Goal: Information Seeking & Learning: Learn about a topic

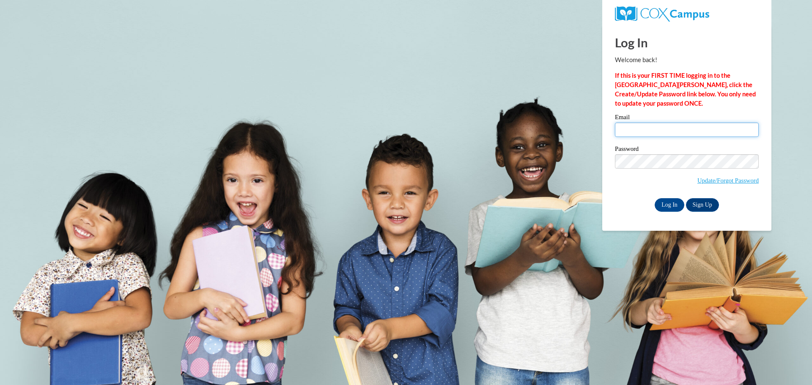
click at [656, 129] on input "Email" at bounding box center [687, 130] width 144 height 14
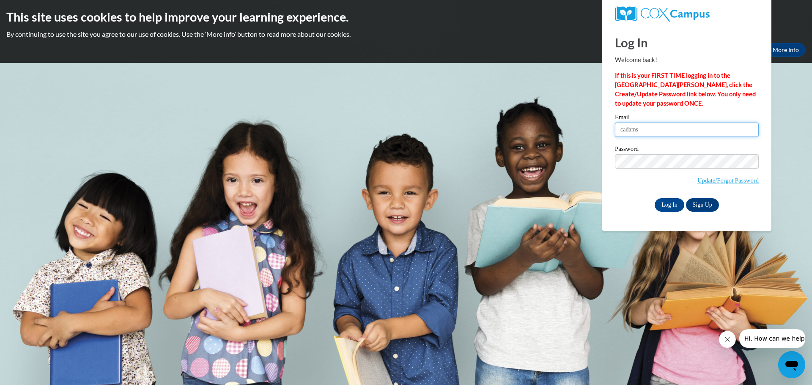
type input "cadams@waupun.k12.wi.us"
click at [667, 213] on div "Log In Welcome back! If this is your FIRST TIME logging in to the NEW Cox Campu…" at bounding box center [687, 128] width 182 height 206
click at [667, 207] on input "Log In" at bounding box center [670, 205] width 30 height 14
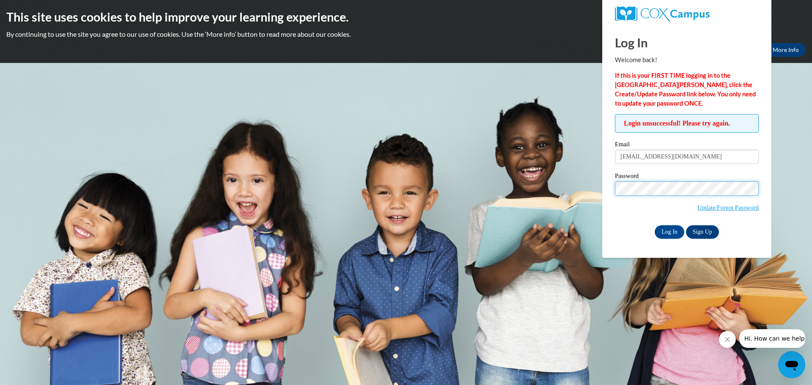
click at [655, 225] on input "Log In" at bounding box center [670, 232] width 30 height 14
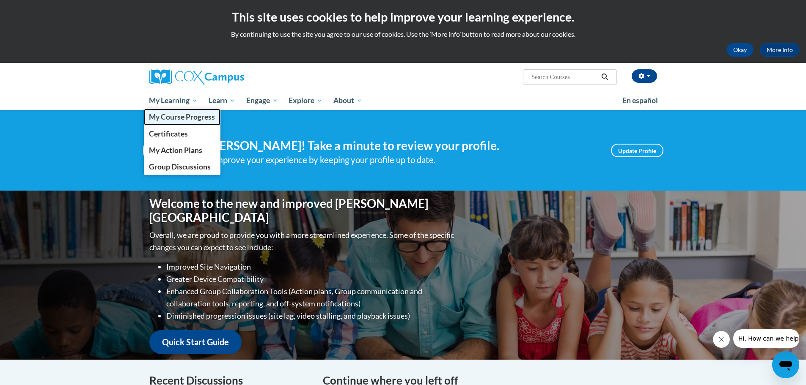
click at [184, 114] on span "My Course Progress" at bounding box center [182, 117] width 66 height 9
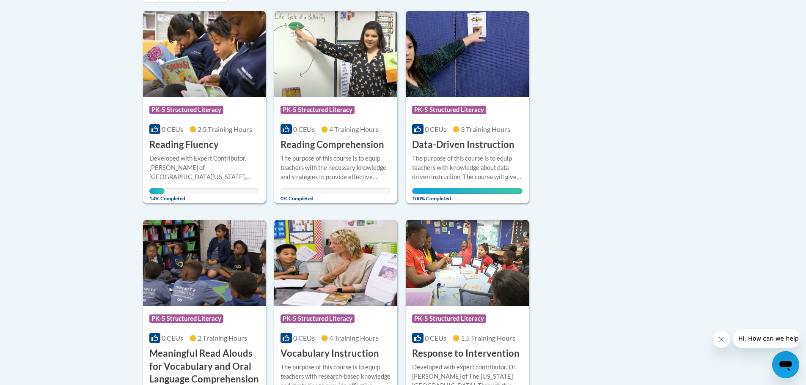
scroll to position [169, 0]
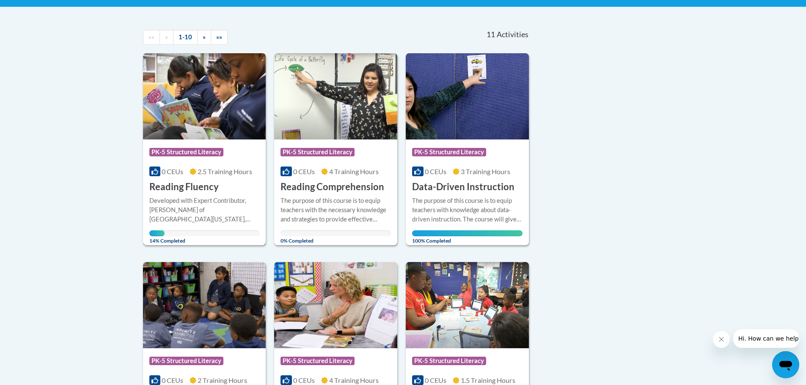
click at [236, 211] on div "Developed with Expert Contributor, Dr. Laura Rhinehart of University California…" at bounding box center [204, 210] width 110 height 28
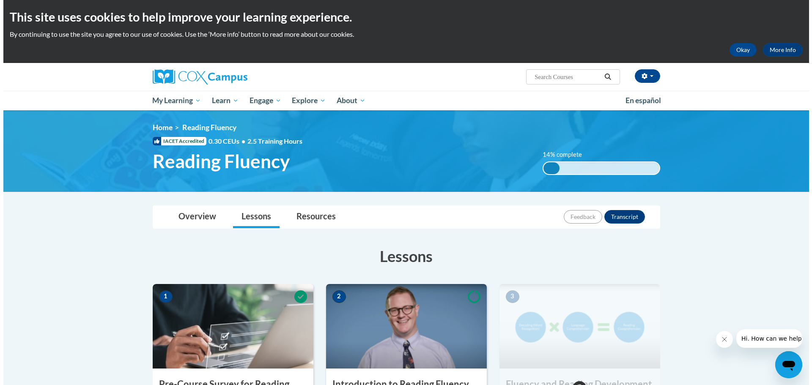
scroll to position [169, 0]
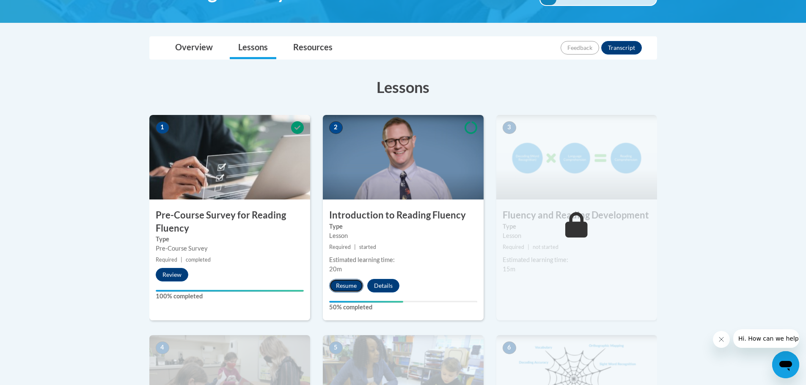
click at [347, 288] on button "Resume" at bounding box center [346, 286] width 34 height 14
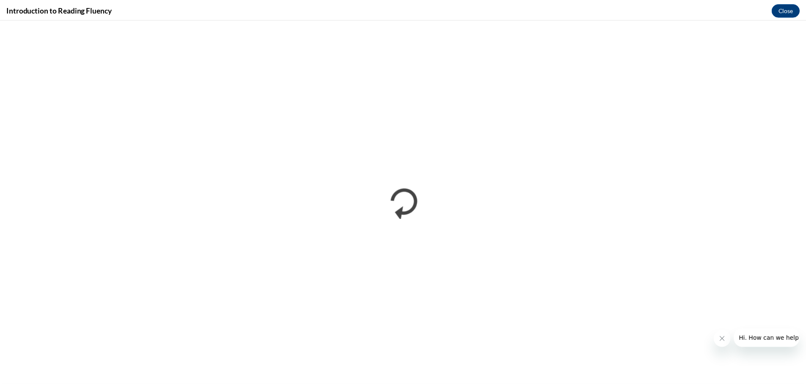
scroll to position [0, 0]
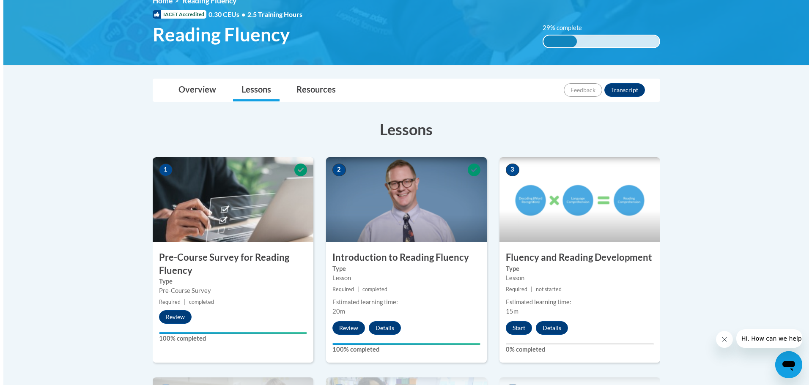
scroll to position [169, 0]
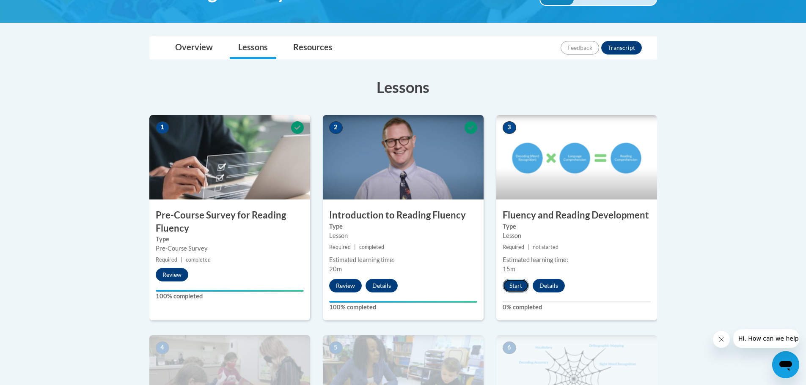
click at [516, 285] on button "Start" at bounding box center [515, 286] width 26 height 14
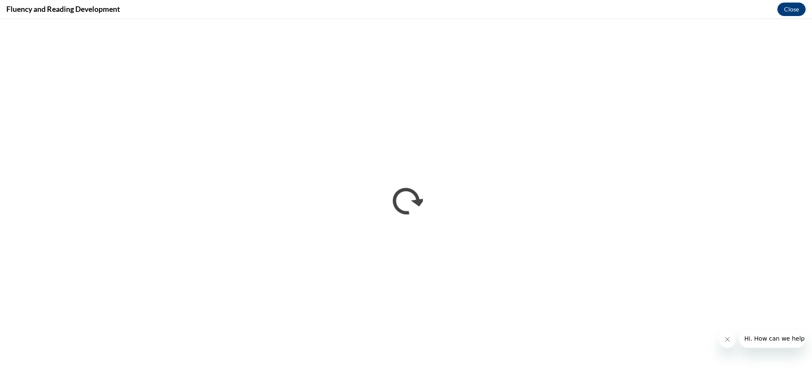
scroll to position [0, 0]
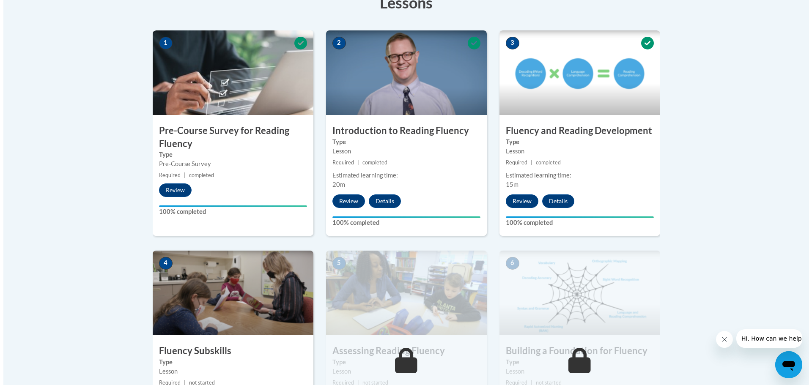
scroll to position [381, 0]
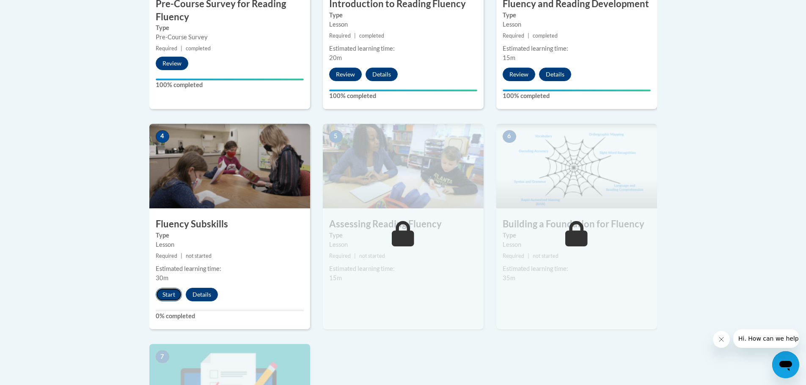
click at [168, 293] on button "Start" at bounding box center [169, 295] width 26 height 14
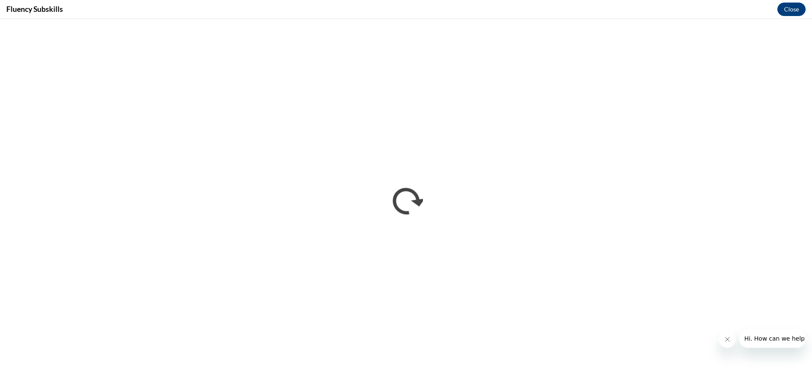
scroll to position [0, 0]
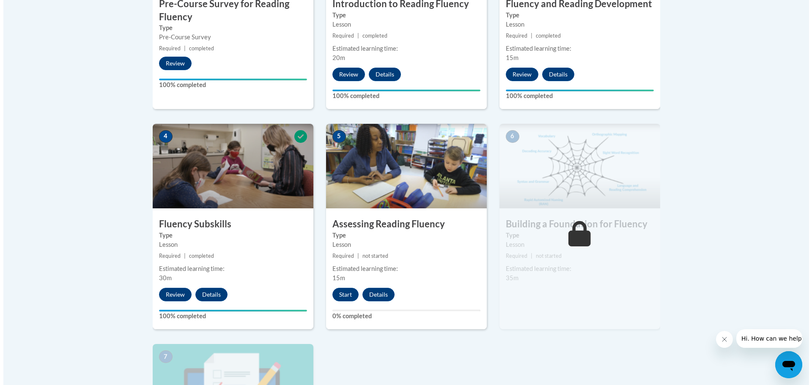
scroll to position [423, 0]
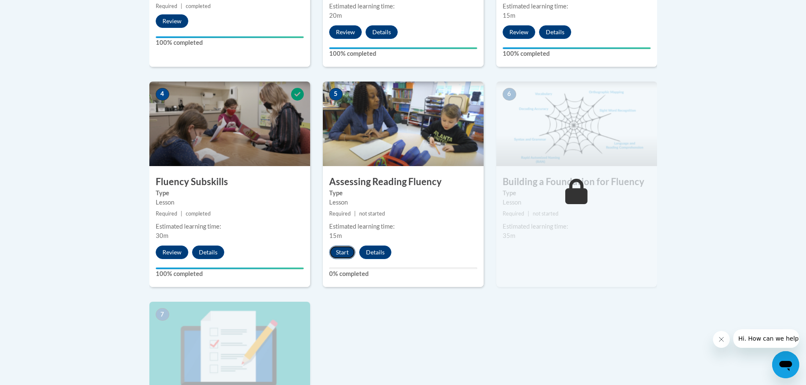
click at [345, 257] on button "Start" at bounding box center [342, 253] width 26 height 14
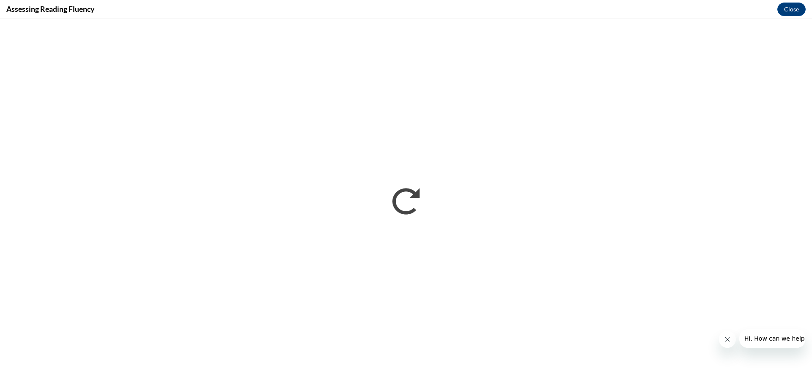
scroll to position [0, 0]
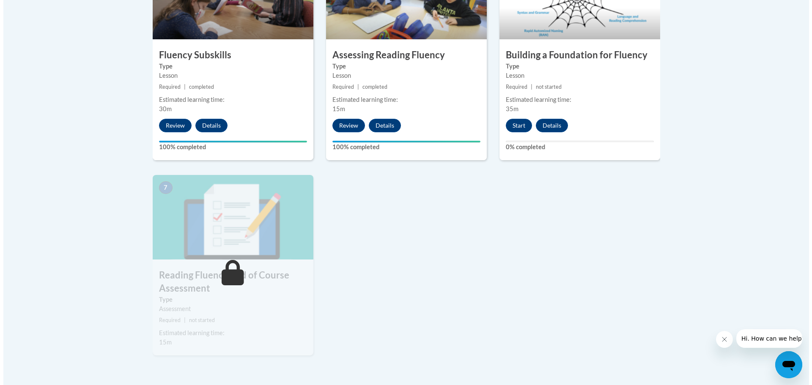
scroll to position [592, 0]
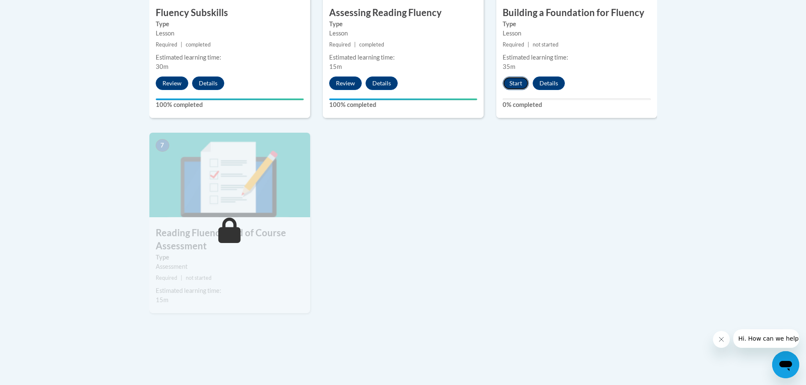
click at [518, 85] on button "Start" at bounding box center [515, 84] width 26 height 14
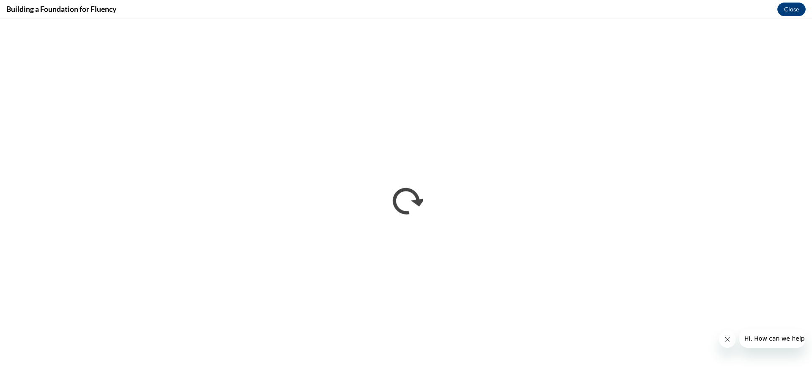
scroll to position [0, 0]
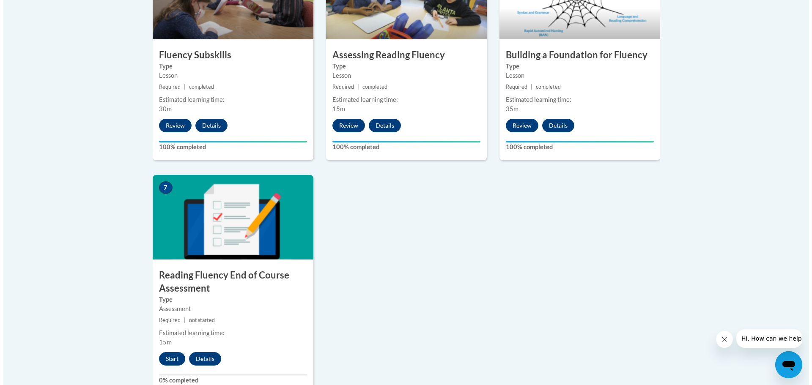
scroll to position [634, 0]
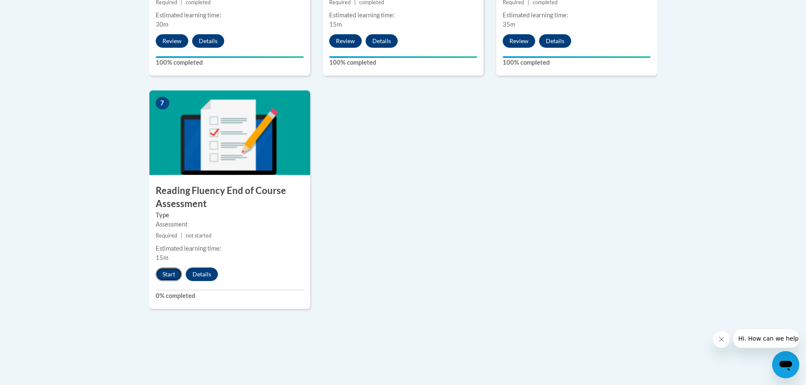
click at [170, 275] on button "Start" at bounding box center [169, 275] width 26 height 14
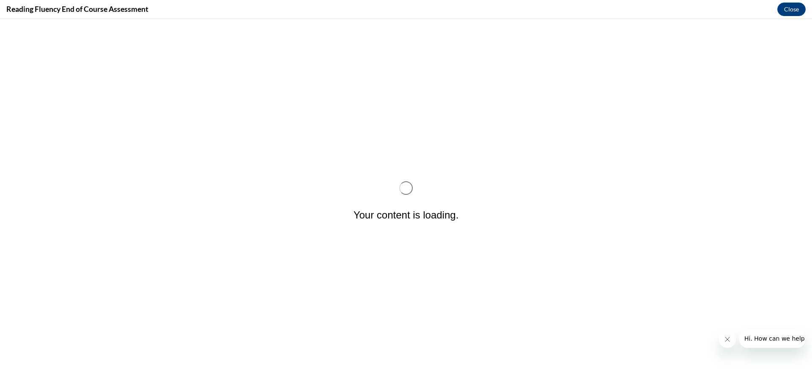
scroll to position [0, 0]
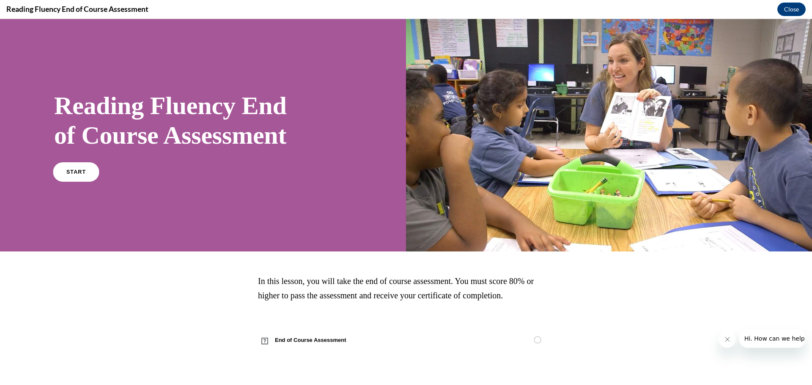
click at [84, 164] on link "START" at bounding box center [76, 171] width 46 height 19
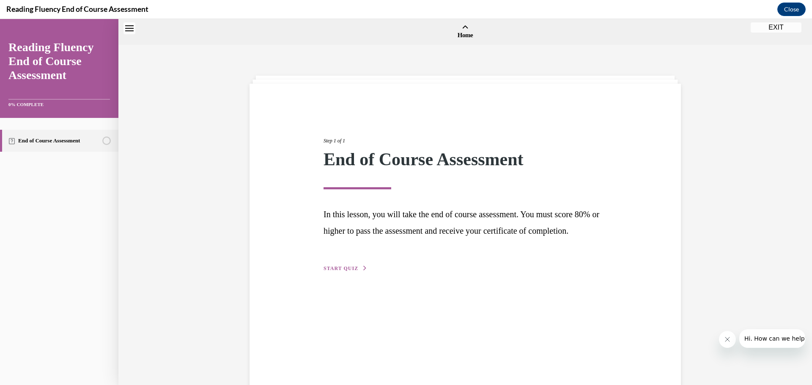
scroll to position [26, 0]
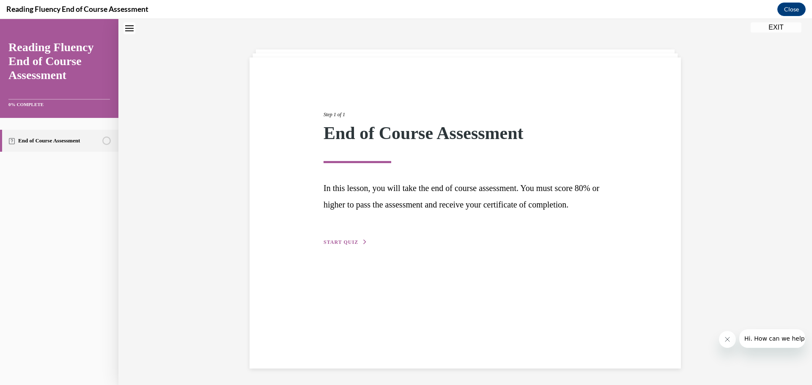
click at [348, 245] on span "START QUIZ" at bounding box center [341, 242] width 35 height 6
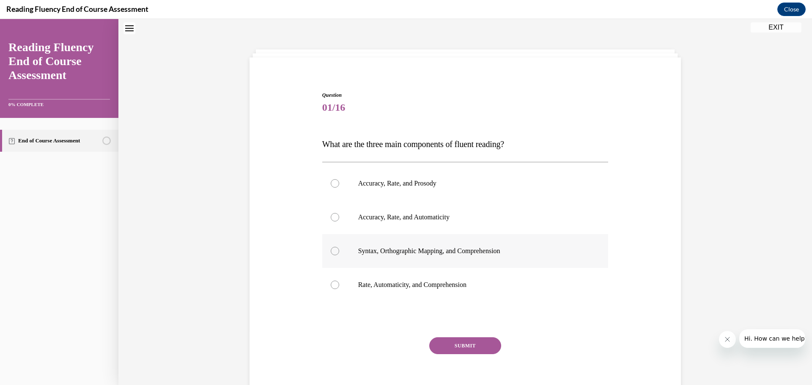
scroll to position [26, 0]
click at [411, 187] on p "Accuracy, Rate, and Prosody" at bounding box center [472, 184] width 229 height 8
click at [339, 187] on input "Accuracy, Rate, and Prosody" at bounding box center [335, 184] width 8 height 8
radio input "true"
click at [456, 352] on button "SUBMIT" at bounding box center [465, 346] width 72 height 17
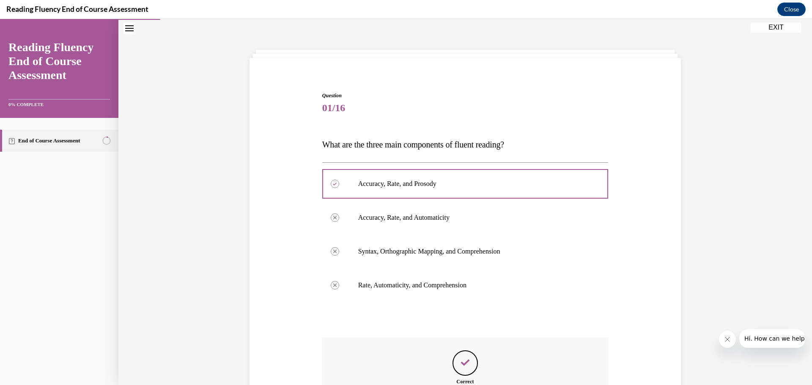
scroll to position [110, 0]
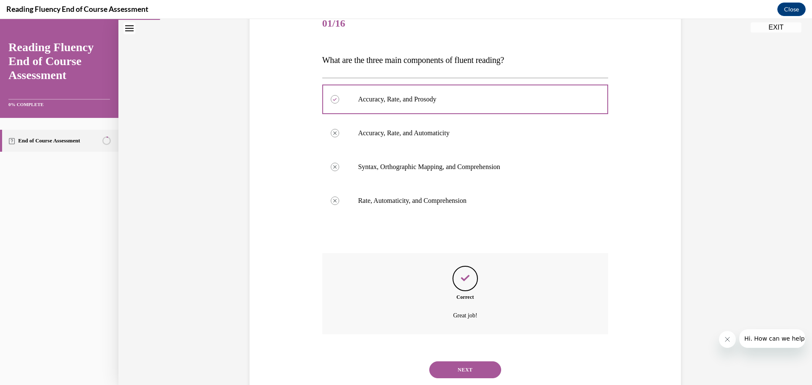
click at [456, 368] on button "NEXT" at bounding box center [465, 370] width 72 height 17
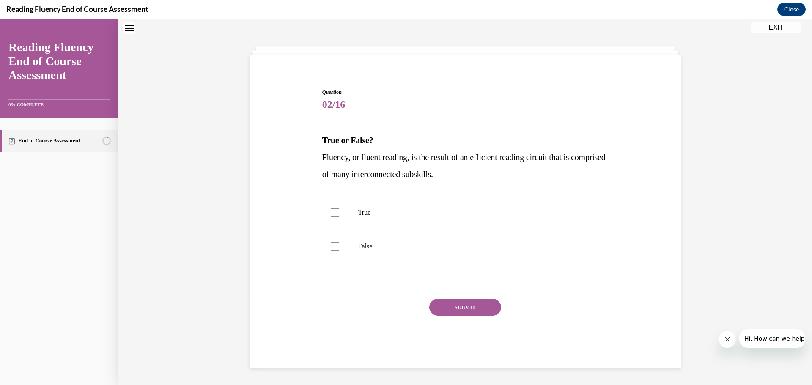
scroll to position [26, 0]
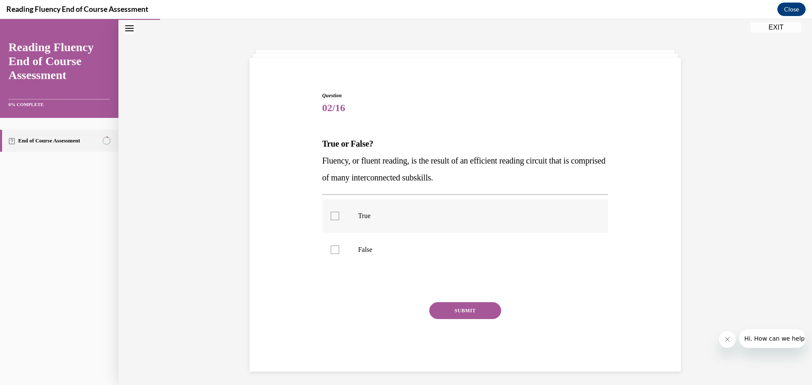
click at [360, 217] on p "True" at bounding box center [472, 216] width 229 height 8
click at [339, 217] on input "True" at bounding box center [335, 216] width 8 height 8
checkbox input "true"
click at [469, 309] on button "SUBMIT" at bounding box center [465, 310] width 72 height 17
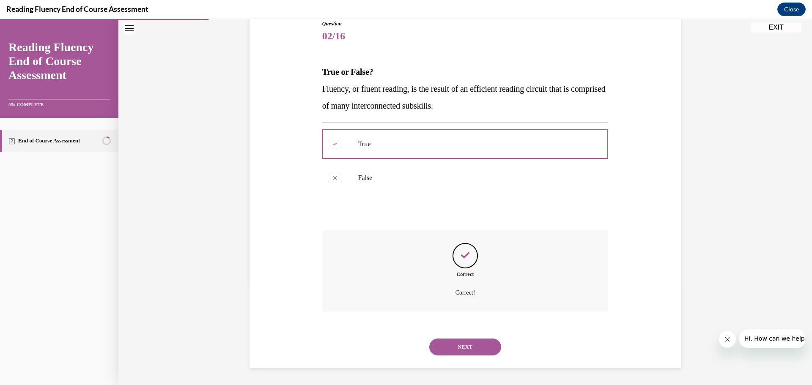
click at [464, 345] on button "NEXT" at bounding box center [465, 347] width 72 height 17
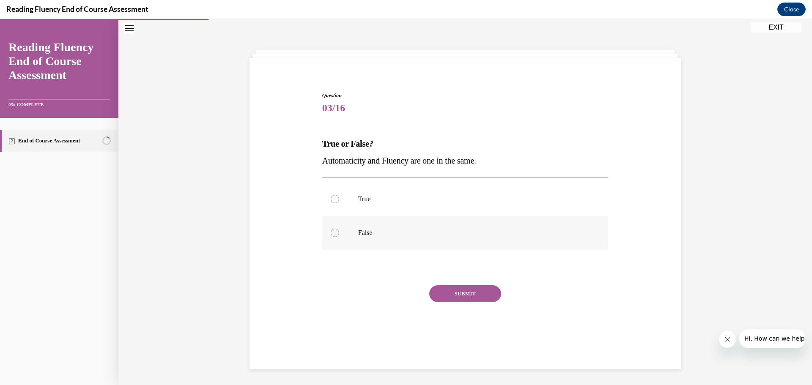
click at [362, 233] on p "False" at bounding box center [472, 233] width 229 height 8
click at [339, 233] on input "False" at bounding box center [335, 233] width 8 height 8
radio input "true"
click at [472, 291] on button "SUBMIT" at bounding box center [465, 294] width 72 height 17
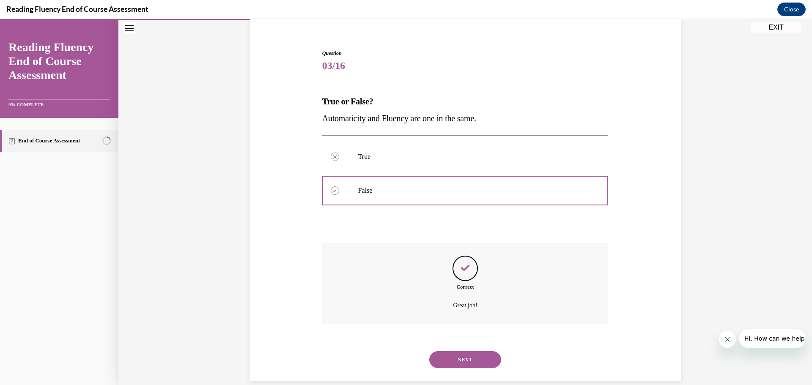
scroll to position [81, 0]
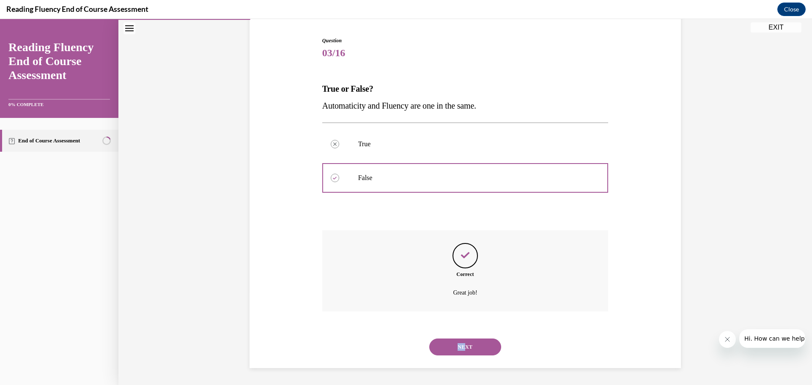
drag, startPoint x: 463, startPoint y: 336, endPoint x: 465, endPoint y: 344, distance: 8.4
click at [465, 344] on div "NEXT" at bounding box center [465, 347] width 286 height 34
click at [475, 341] on button "NEXT" at bounding box center [465, 347] width 72 height 17
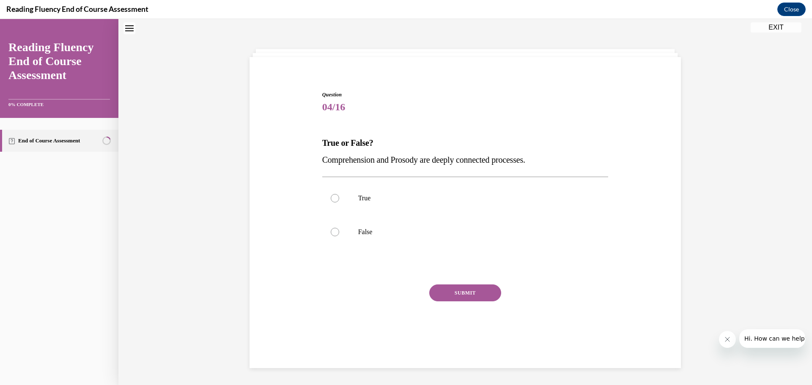
scroll to position [26, 0]
click at [358, 203] on p "True" at bounding box center [472, 199] width 229 height 8
click at [339, 203] on input "True" at bounding box center [335, 199] width 8 height 8
radio input "true"
click at [465, 295] on button "SUBMIT" at bounding box center [465, 294] width 72 height 17
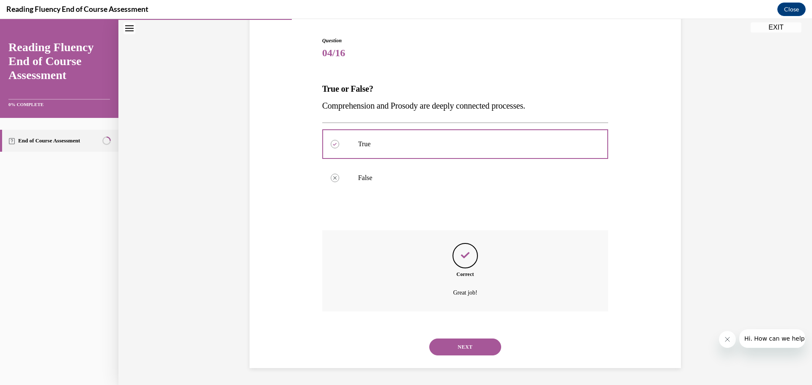
click at [459, 350] on button "NEXT" at bounding box center [465, 347] width 72 height 17
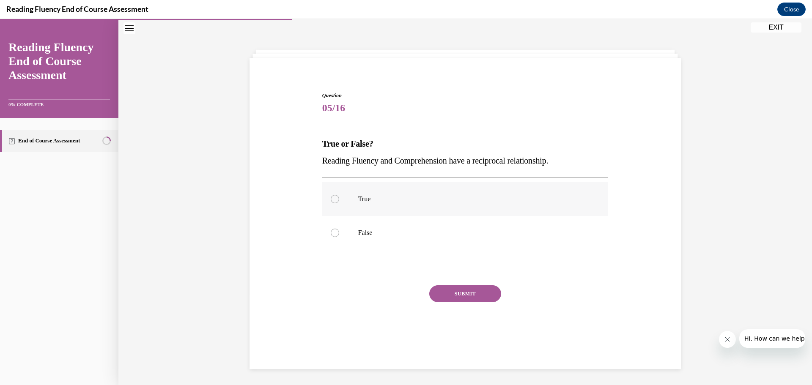
click at [360, 199] on p "True" at bounding box center [472, 199] width 229 height 8
click at [339, 199] on input "True" at bounding box center [335, 199] width 8 height 8
radio input "true"
click at [464, 297] on button "SUBMIT" at bounding box center [465, 294] width 72 height 17
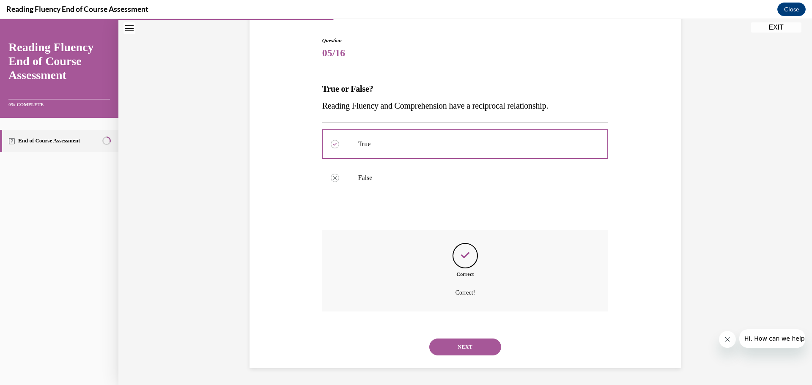
click at [462, 350] on button "NEXT" at bounding box center [465, 347] width 72 height 17
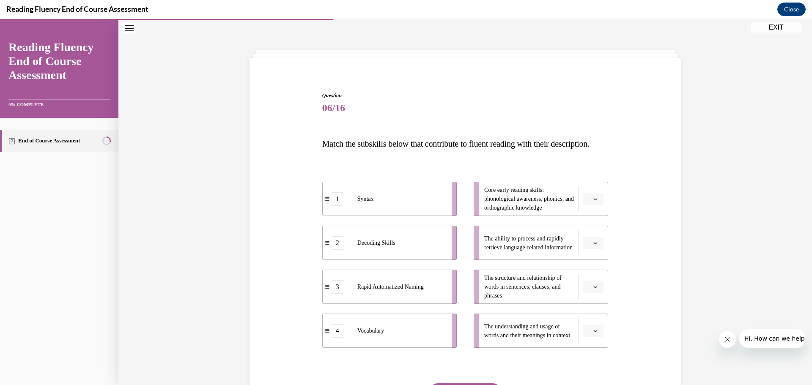
click at [594, 332] on icon "button" at bounding box center [596, 331] width 4 height 2
click at [584, 327] on div "4" at bounding box center [589, 329] width 21 height 17
click at [594, 244] on icon "button" at bounding box center [596, 243] width 4 height 2
click at [587, 327] on span "3" at bounding box center [586, 329] width 3 height 7
click at [593, 290] on span "button" at bounding box center [596, 287] width 6 height 6
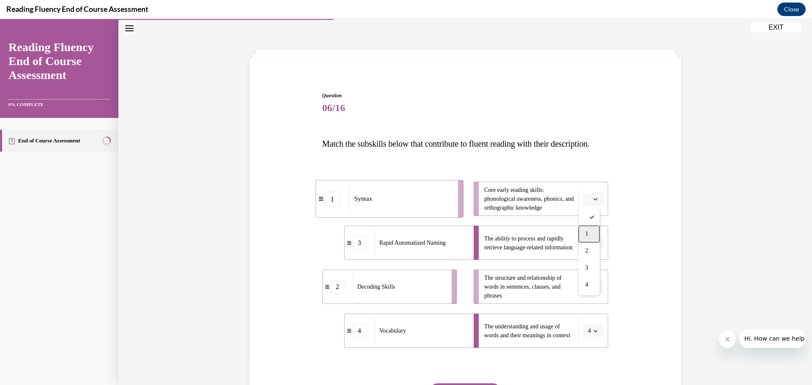
click at [586, 230] on div "1" at bounding box center [589, 234] width 21 height 17
click at [593, 201] on icon "button" at bounding box center [595, 199] width 4 height 4
click at [586, 264] on div "2" at bounding box center [589, 268] width 21 height 17
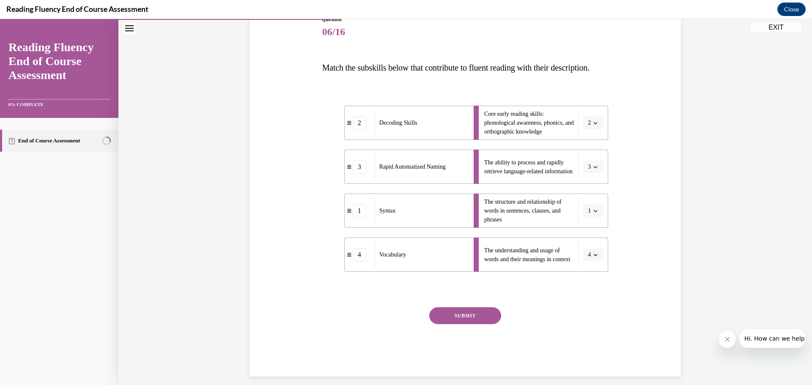
click at [477, 324] on button "SUBMIT" at bounding box center [465, 316] width 72 height 17
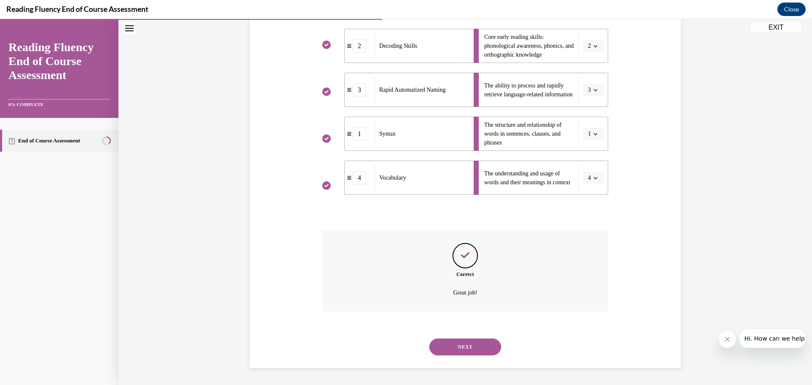
click at [483, 349] on button "NEXT" at bounding box center [465, 347] width 72 height 17
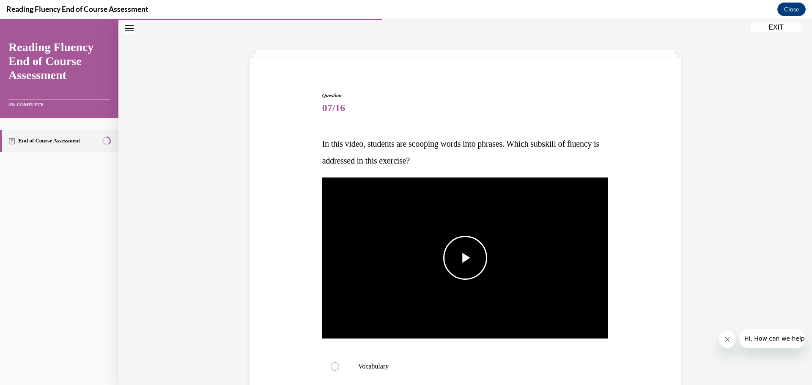
click at [465, 258] on span "Video player" at bounding box center [465, 258] width 0 height 0
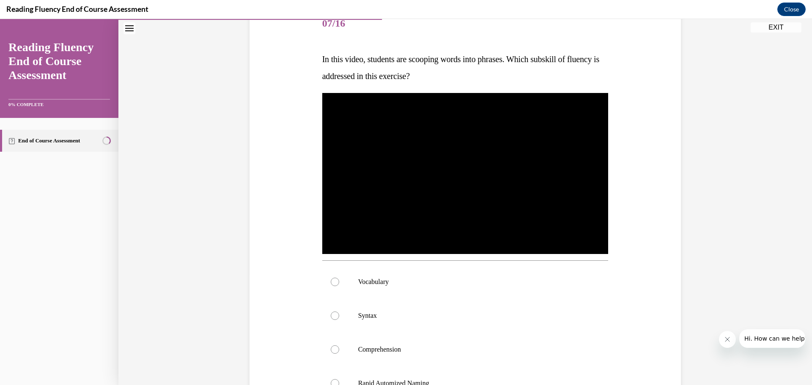
scroll to position [153, 0]
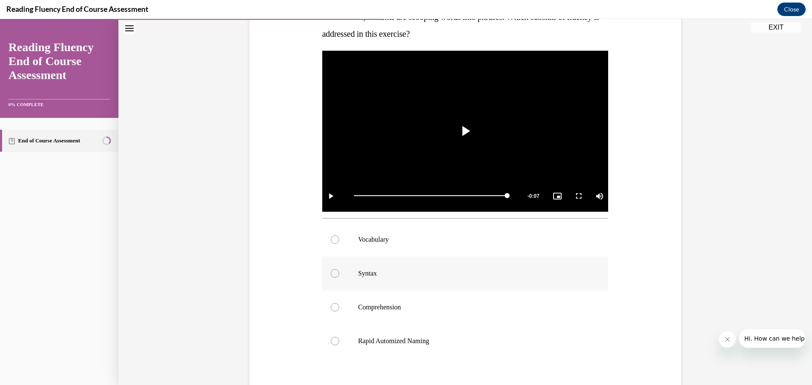
click at [358, 275] on p "Syntax" at bounding box center [472, 273] width 229 height 8
click at [339, 275] on input "Syntax" at bounding box center [335, 273] width 8 height 8
radio input "true"
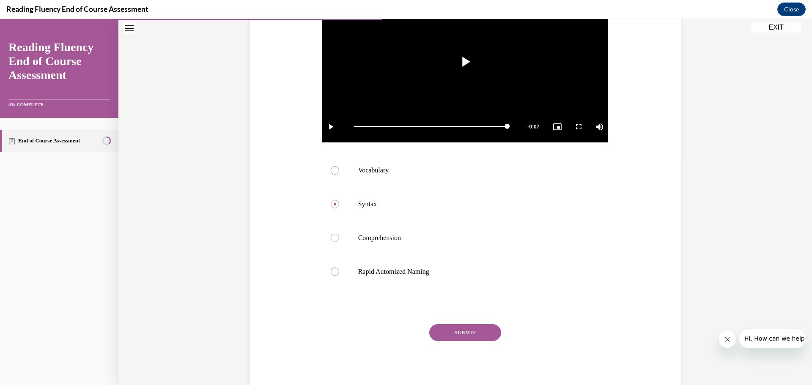
click at [469, 331] on button "SUBMIT" at bounding box center [465, 332] width 72 height 17
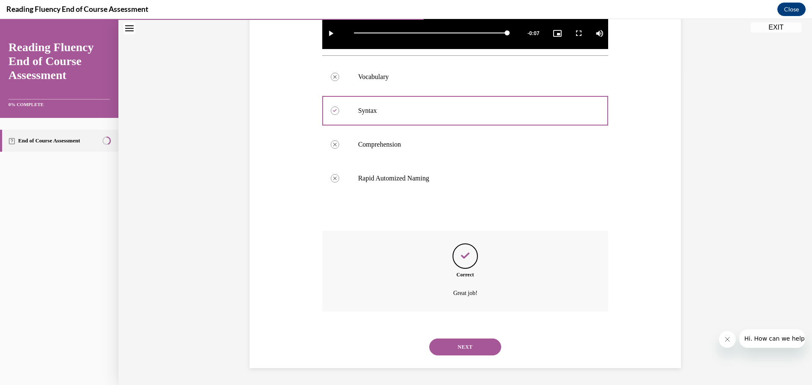
click at [469, 343] on button "NEXT" at bounding box center [465, 347] width 72 height 17
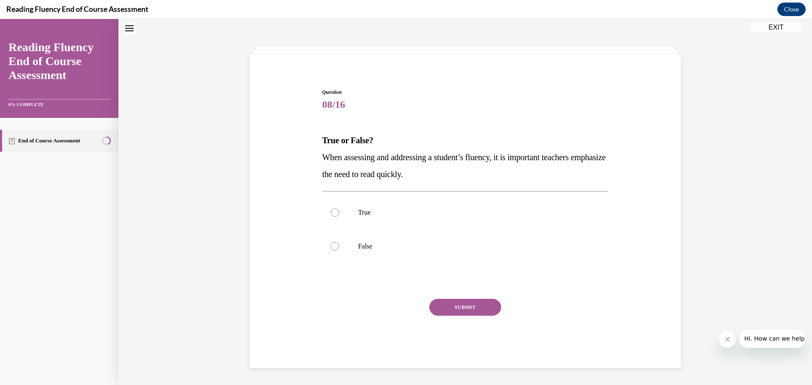
scroll to position [26, 0]
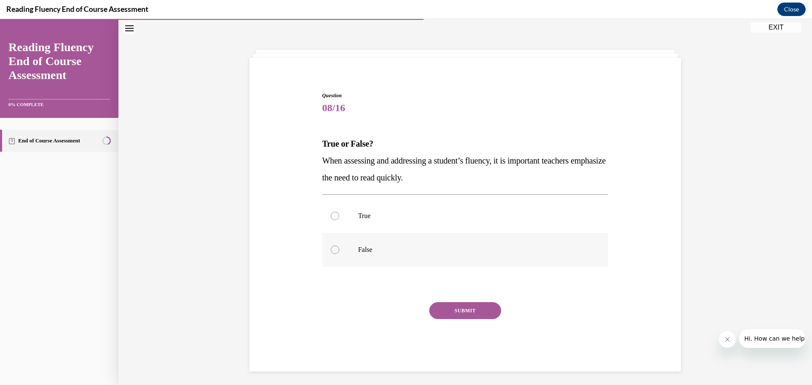
click at [368, 244] on label "False" at bounding box center [465, 250] width 286 height 34
click at [339, 246] on input "False" at bounding box center [335, 250] width 8 height 8
radio input "true"
click at [478, 311] on button "SUBMIT" at bounding box center [465, 310] width 72 height 17
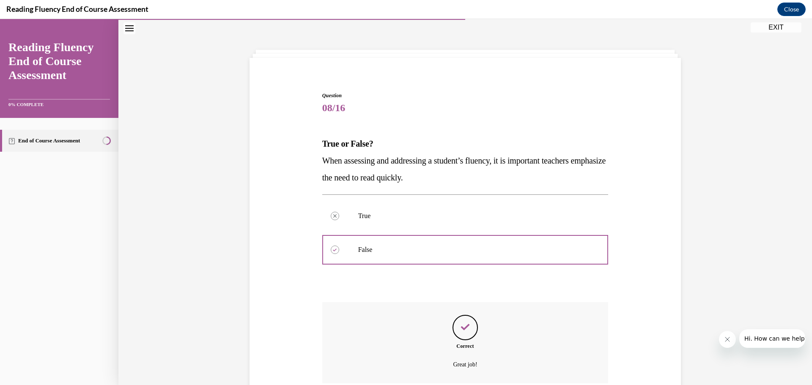
scroll to position [98, 0]
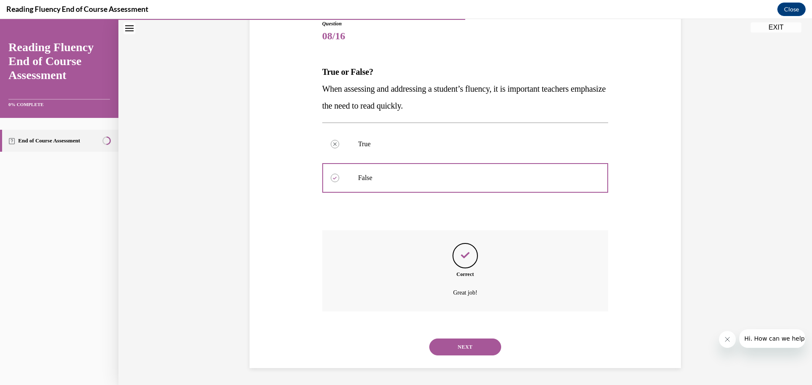
click at [463, 347] on button "NEXT" at bounding box center [465, 347] width 72 height 17
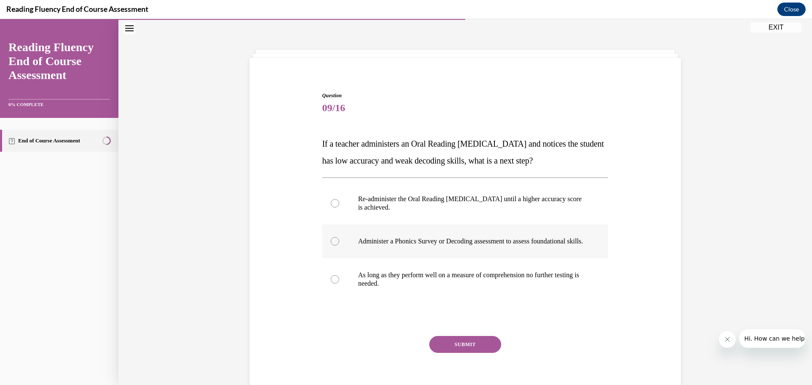
click at [449, 256] on label "Administer a Phonics Survey or Decoding assessment to assess foundational skill…" at bounding box center [465, 242] width 286 height 34
click at [339, 246] on input "Administer a Phonics Survey or Decoding assessment to assess foundational skill…" at bounding box center [335, 241] width 8 height 8
radio input "true"
click at [467, 353] on button "SUBMIT" at bounding box center [465, 344] width 72 height 17
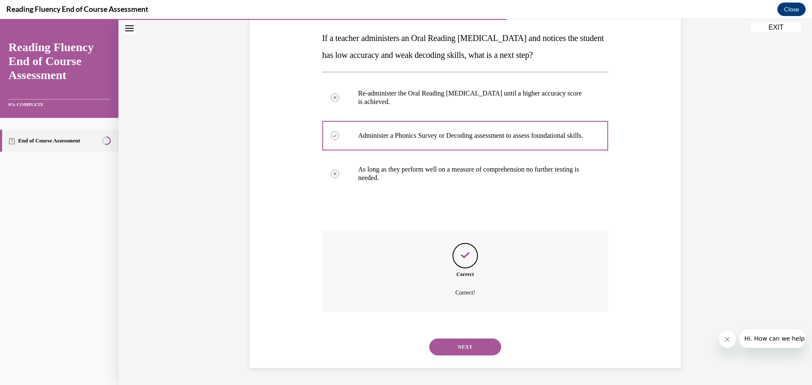
click at [477, 346] on button "NEXT" at bounding box center [465, 347] width 72 height 17
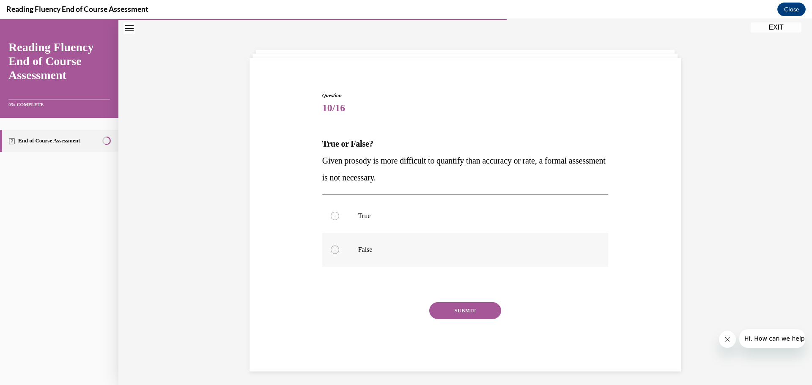
click at [358, 249] on p "False" at bounding box center [472, 250] width 229 height 8
click at [339, 249] on input "False" at bounding box center [335, 250] width 8 height 8
radio input "true"
click at [453, 308] on button "SUBMIT" at bounding box center [465, 310] width 72 height 17
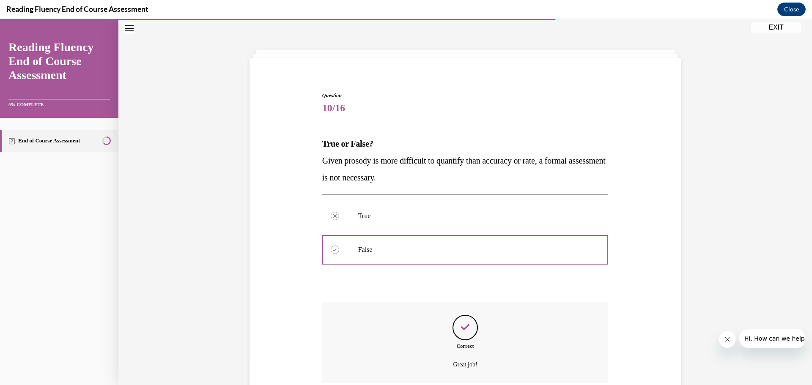
scroll to position [98, 0]
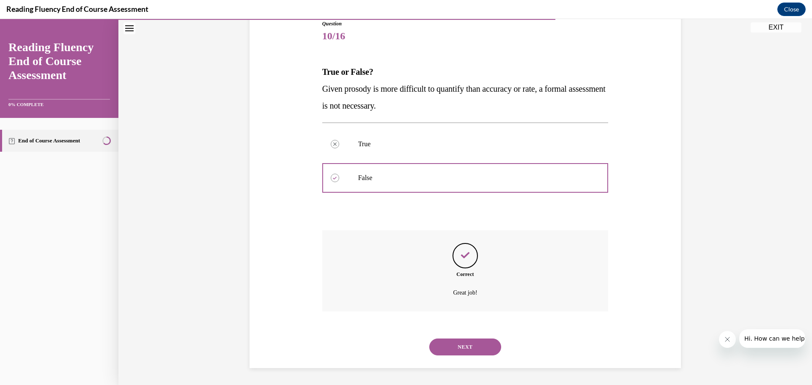
click at [459, 344] on button "NEXT" at bounding box center [465, 347] width 72 height 17
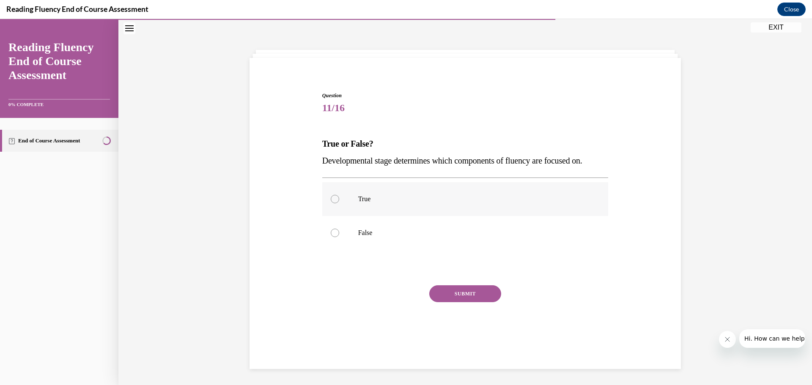
click at [366, 198] on p "True" at bounding box center [472, 199] width 229 height 8
click at [339, 198] on input "True" at bounding box center [335, 199] width 8 height 8
radio input "true"
click at [476, 288] on button "SUBMIT" at bounding box center [465, 294] width 72 height 17
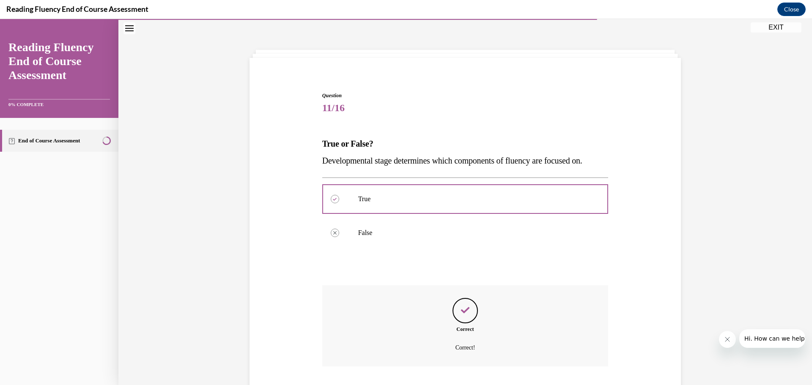
scroll to position [81, 0]
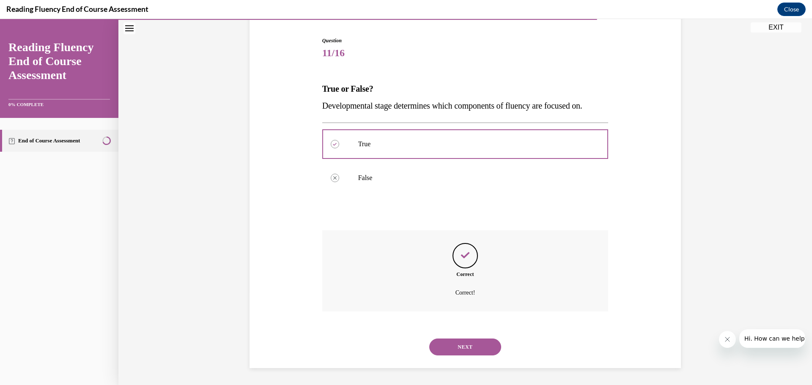
click at [463, 347] on button "NEXT" at bounding box center [465, 347] width 72 height 17
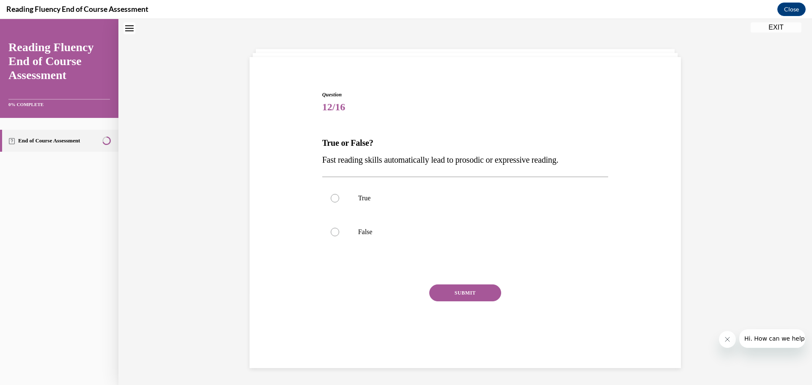
scroll to position [26, 0]
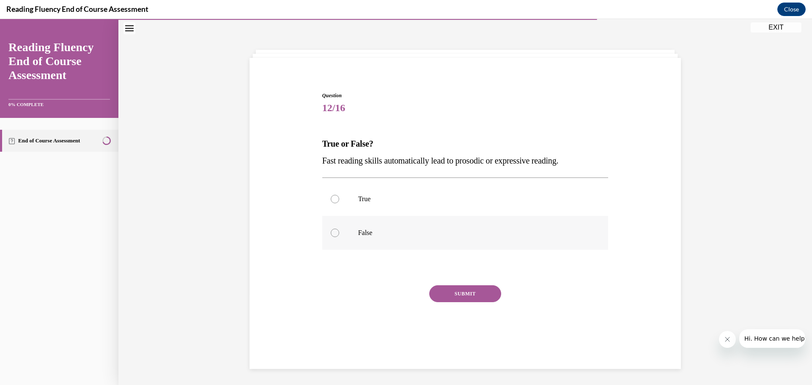
click at [351, 230] on label "False" at bounding box center [465, 233] width 286 height 34
click at [339, 230] on input "False" at bounding box center [335, 233] width 8 height 8
radio input "true"
click at [465, 294] on button "SUBMIT" at bounding box center [465, 294] width 72 height 17
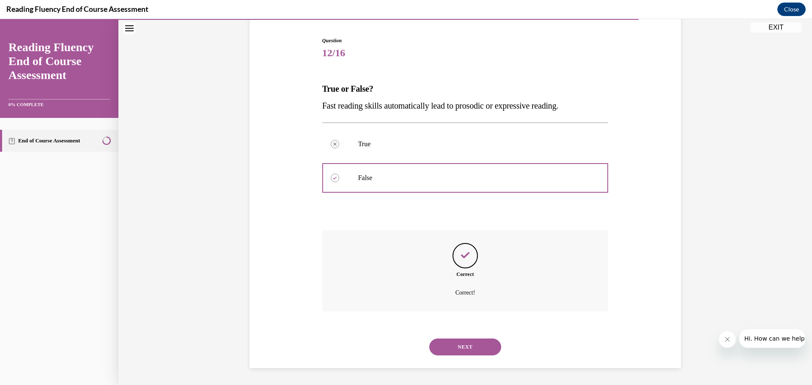
click at [461, 345] on button "NEXT" at bounding box center [465, 347] width 72 height 17
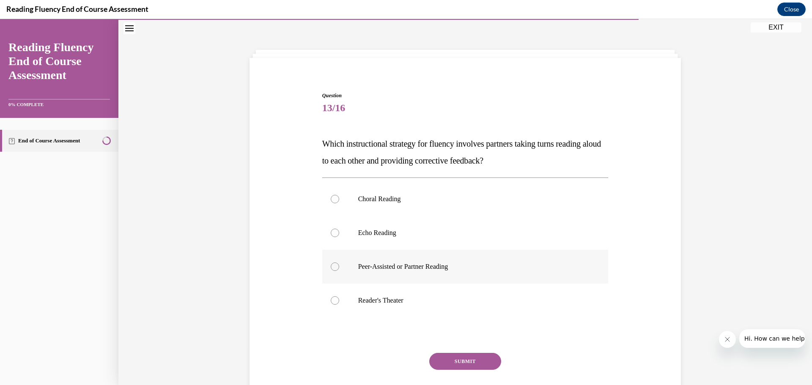
click at [411, 266] on p "Peer-Assisted or Partner Reading" at bounding box center [472, 267] width 229 height 8
click at [339, 266] on input "Peer-Assisted or Partner Reading" at bounding box center [335, 267] width 8 height 8
radio input "true"
click at [453, 360] on button "SUBMIT" at bounding box center [465, 361] width 72 height 17
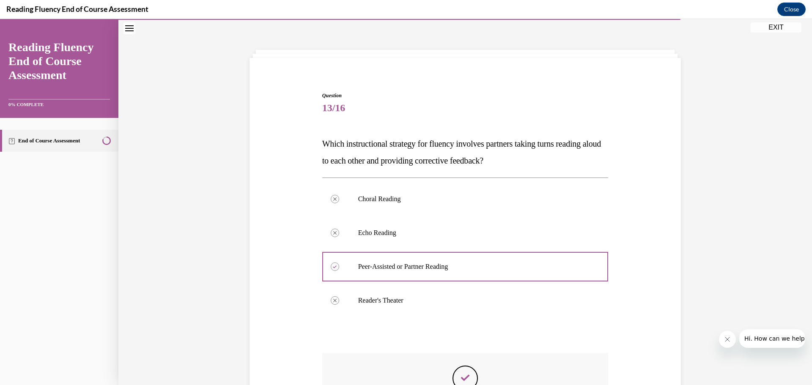
scroll to position [148, 0]
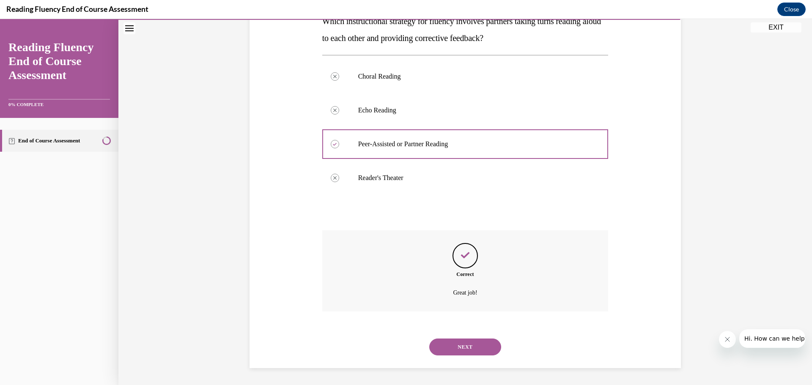
click at [463, 346] on button "NEXT" at bounding box center [465, 347] width 72 height 17
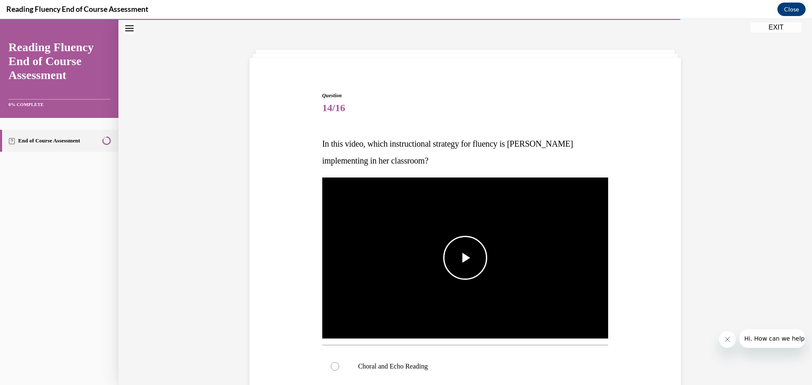
scroll to position [68, 0]
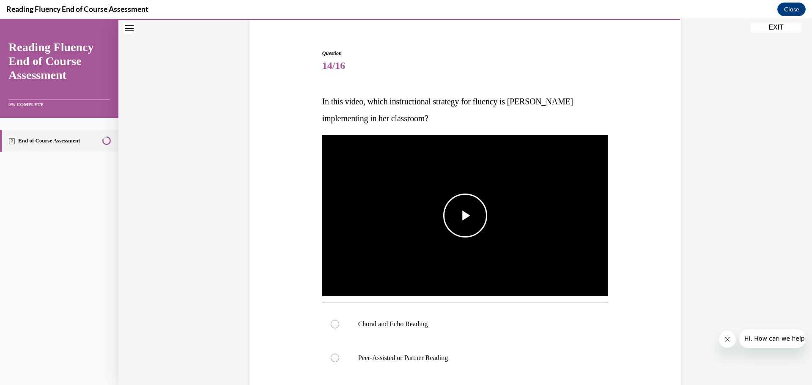
click at [465, 216] on span "Video player" at bounding box center [465, 216] width 0 height 0
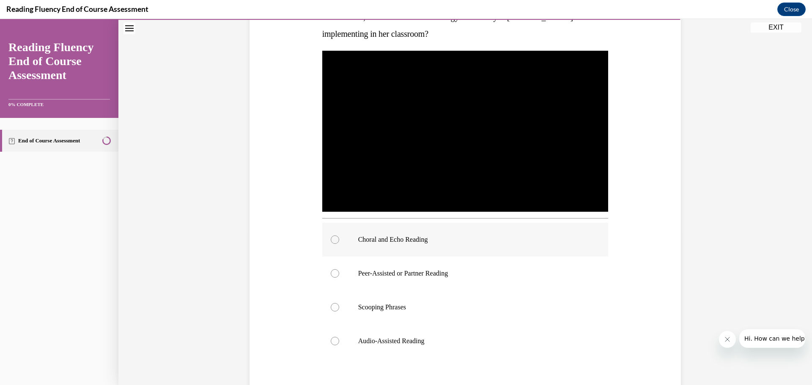
click at [416, 241] on p "Choral and Echo Reading" at bounding box center [472, 240] width 229 height 8
click at [339, 241] on input "Choral and Echo Reading" at bounding box center [335, 240] width 8 height 8
radio input "true"
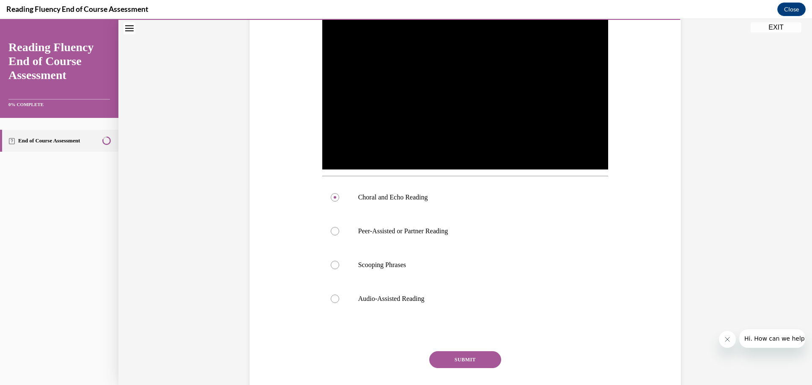
click at [458, 362] on button "SUBMIT" at bounding box center [465, 359] width 72 height 17
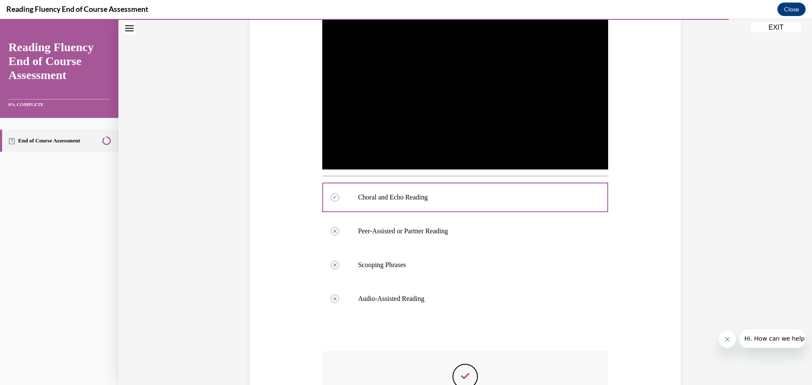
scroll to position [280, 0]
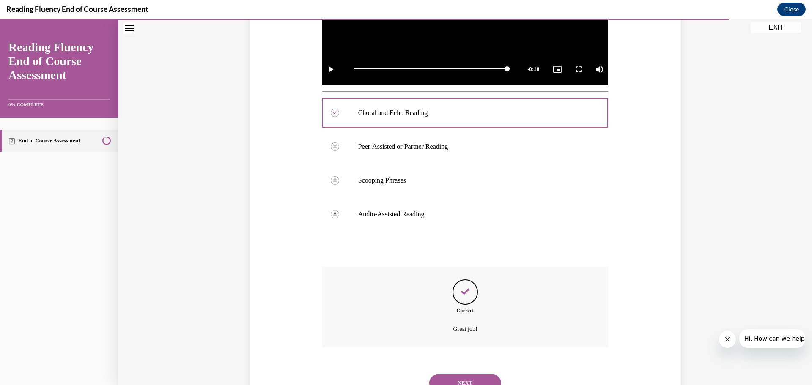
click at [469, 382] on button "NEXT" at bounding box center [465, 383] width 72 height 17
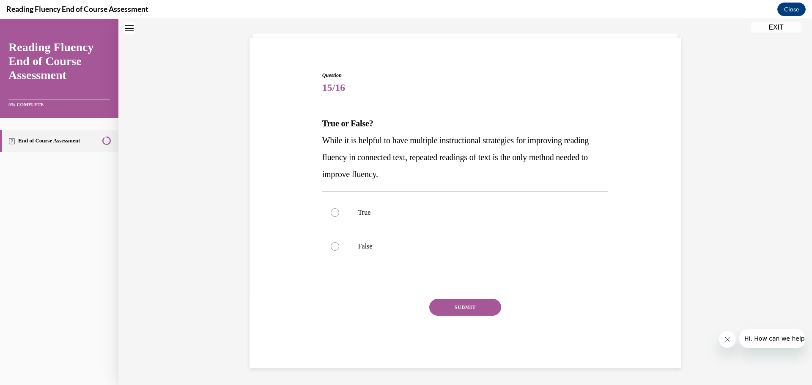
scroll to position [26, 0]
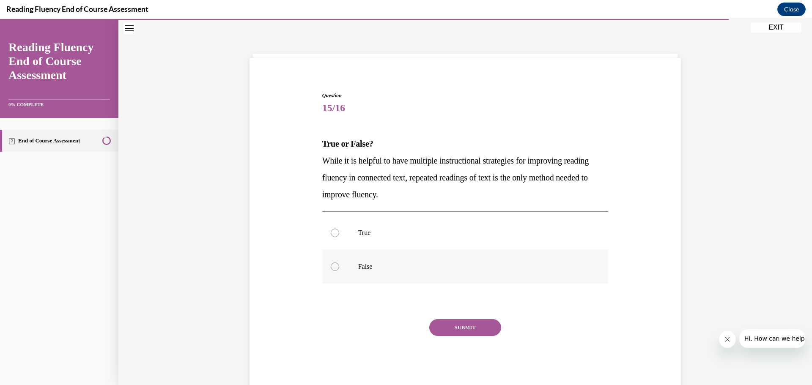
click at [346, 265] on label "False" at bounding box center [465, 267] width 286 height 34
click at [339, 265] on input "False" at bounding box center [335, 267] width 8 height 8
radio input "true"
click at [448, 324] on button "SUBMIT" at bounding box center [465, 327] width 72 height 17
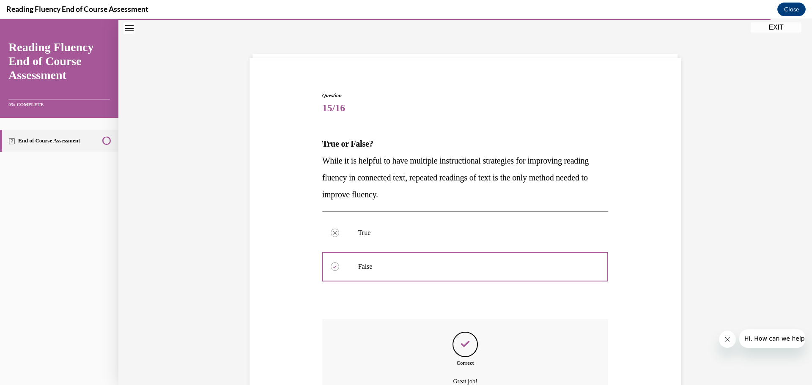
scroll to position [115, 0]
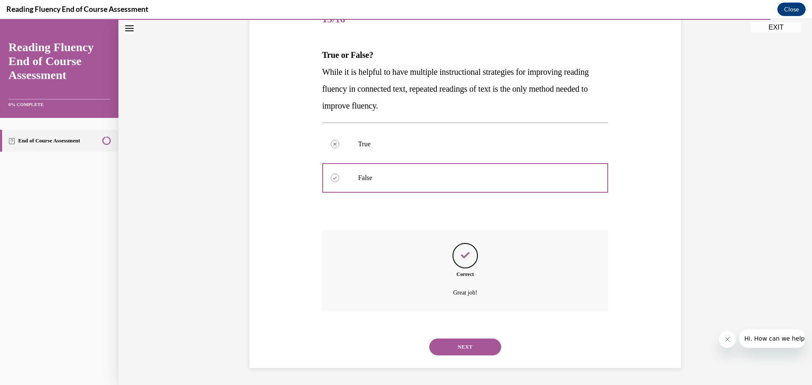
click at [467, 351] on button "NEXT" at bounding box center [465, 347] width 72 height 17
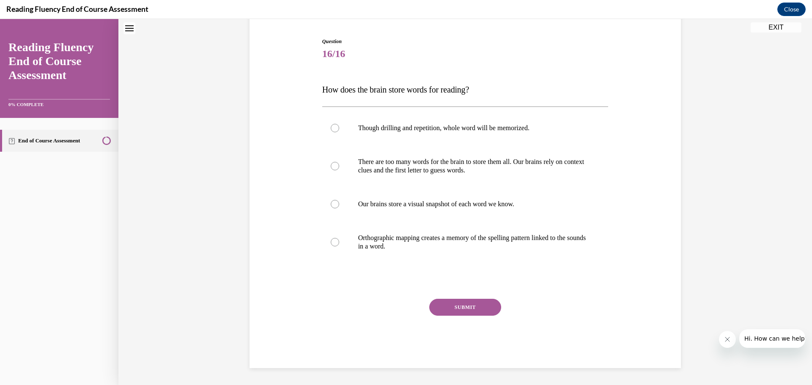
scroll to position [26, 0]
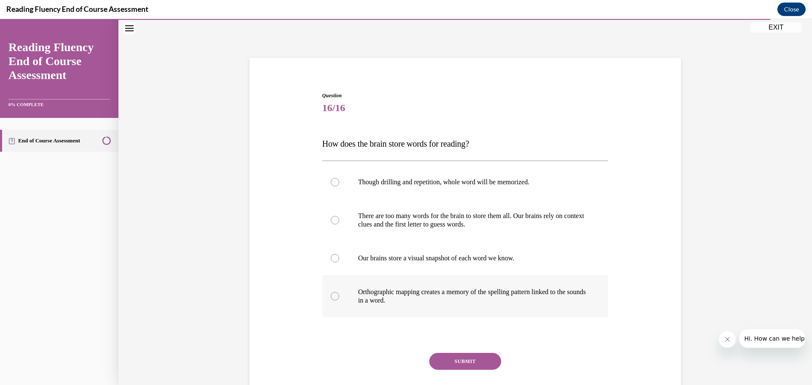
click at [412, 300] on p "Orthographic mapping creates a memory of the spelling pattern linked to the sou…" at bounding box center [472, 296] width 229 height 17
click at [339, 300] on input "Orthographic mapping creates a memory of the spelling pattern linked to the sou…" at bounding box center [335, 296] width 8 height 8
radio input "true"
click at [464, 362] on button "SUBMIT" at bounding box center [465, 361] width 72 height 17
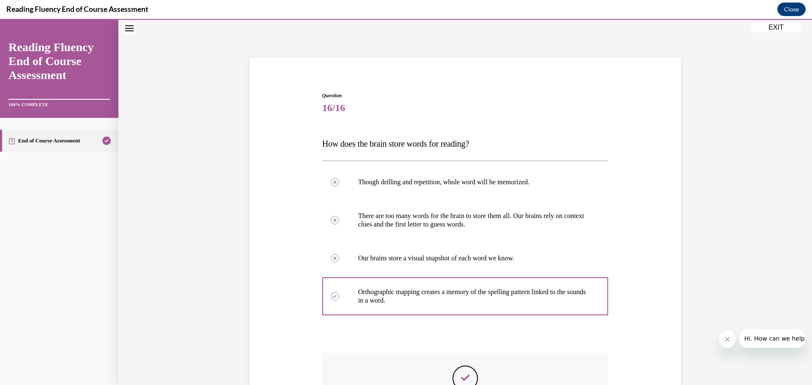
scroll to position [110, 0]
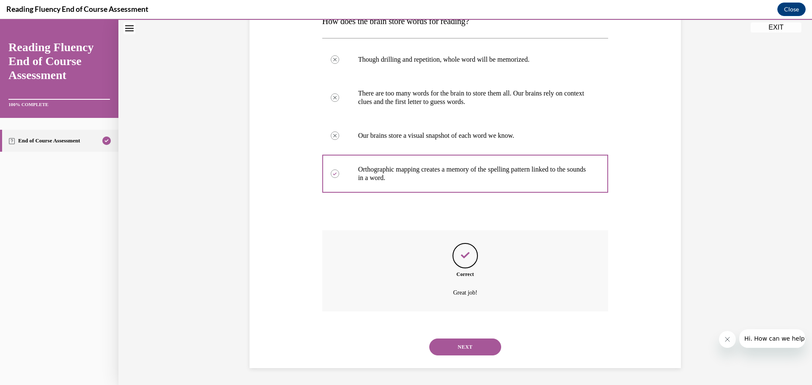
click at [473, 353] on button "NEXT" at bounding box center [465, 347] width 72 height 17
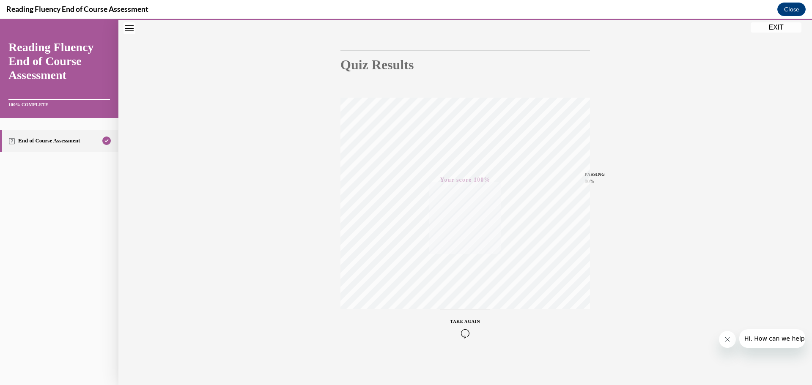
click at [776, 27] on button "EXIT" at bounding box center [776, 27] width 51 height 10
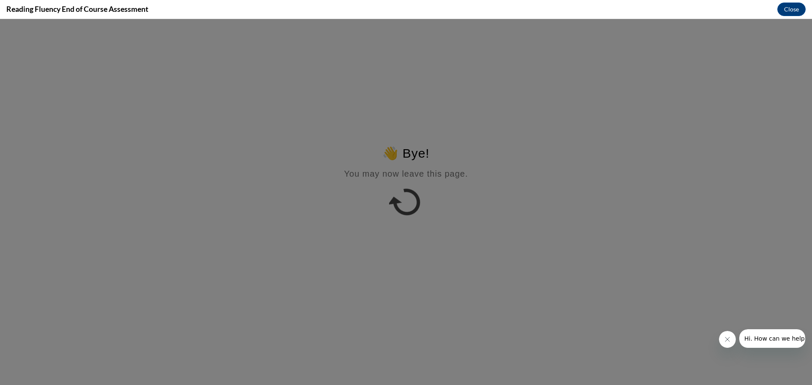
scroll to position [0, 0]
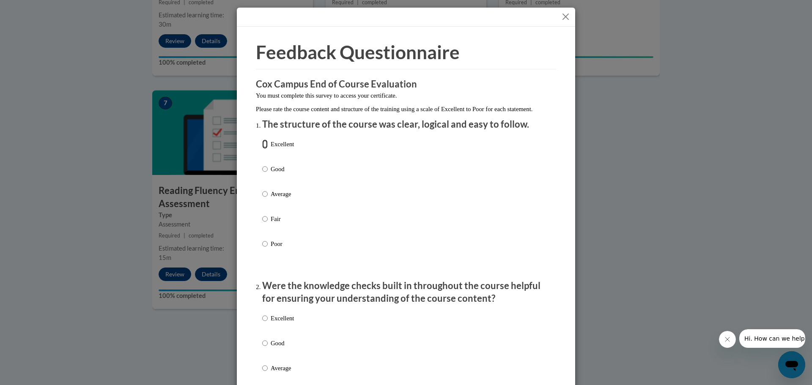
click at [262, 149] on input "Excellent" at bounding box center [264, 144] width 5 height 9
radio input "true"
click at [262, 323] on input "Excellent" at bounding box center [264, 318] width 5 height 9
radio input "true"
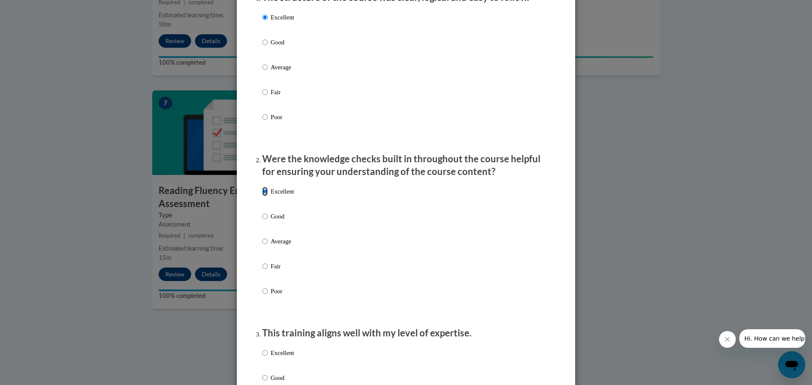
scroll to position [169, 0]
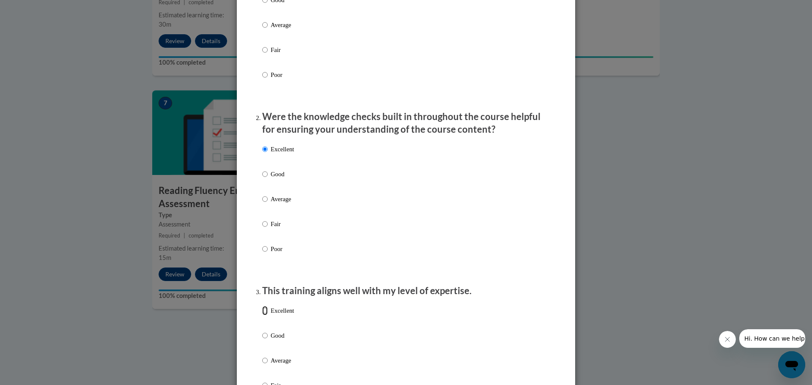
click at [262, 316] on input "Excellent" at bounding box center [264, 310] width 5 height 9
radio input "true"
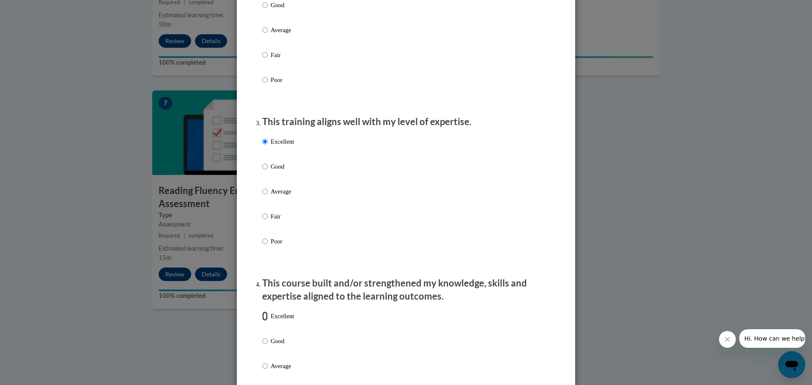
click at [262, 321] on input "Excellent" at bounding box center [264, 316] width 5 height 9
radio input "true"
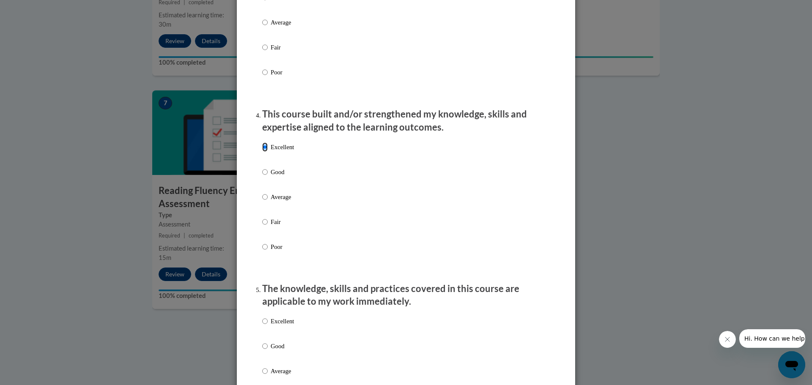
scroll to position [550, 0]
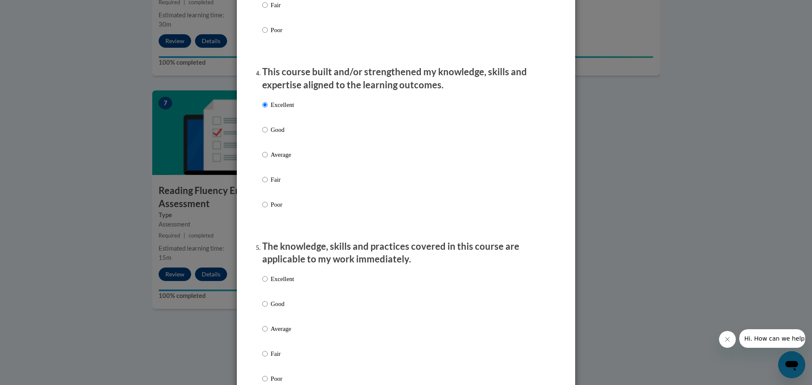
click at [265, 281] on div "Excellent Good Average Fair Poor" at bounding box center [278, 335] width 32 height 131
click at [263, 284] on input "Excellent" at bounding box center [264, 279] width 5 height 9
radio input "true"
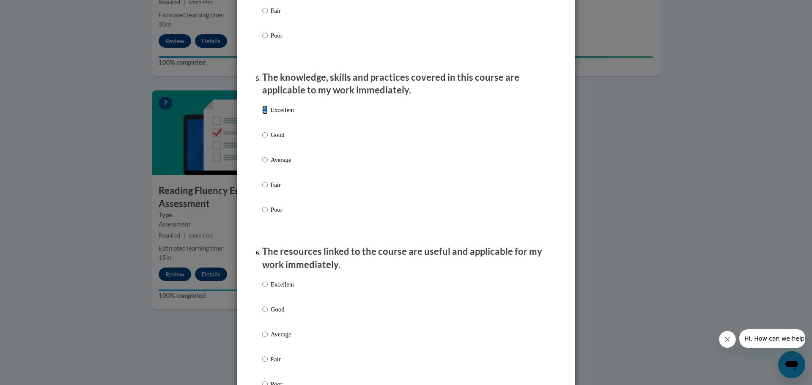
scroll to position [761, 0]
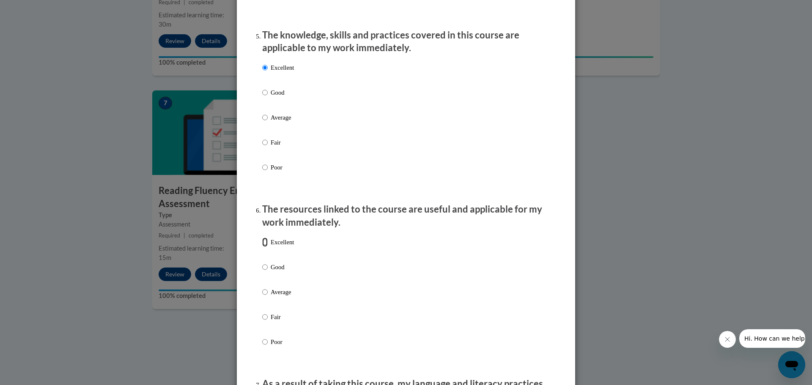
click at [263, 247] on input "Excellent" at bounding box center [264, 242] width 5 height 9
radio input "true"
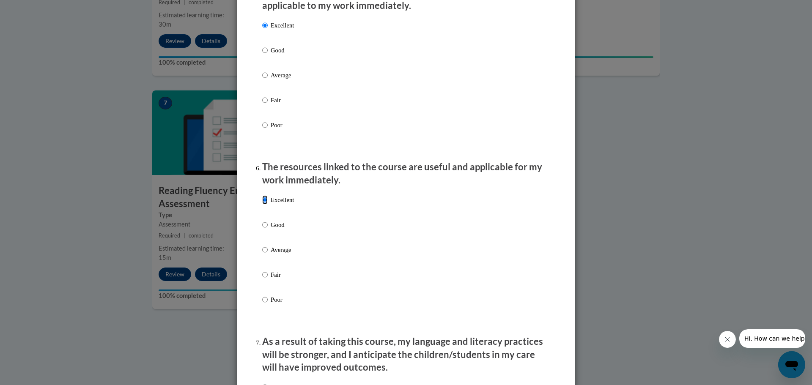
scroll to position [846, 0]
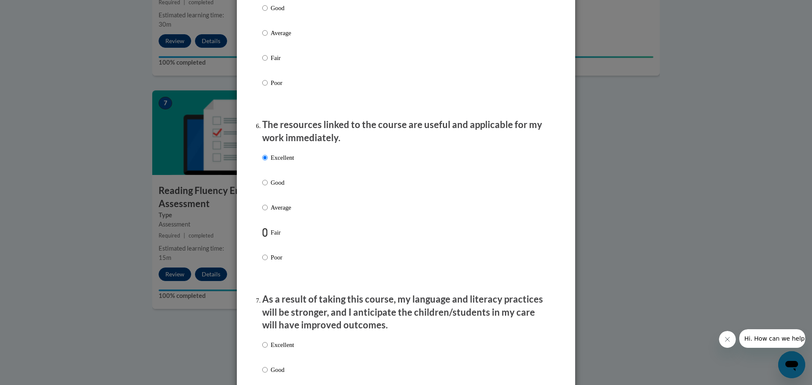
click at [263, 237] on input "Fair" at bounding box center [264, 232] width 5 height 9
radio input "true"
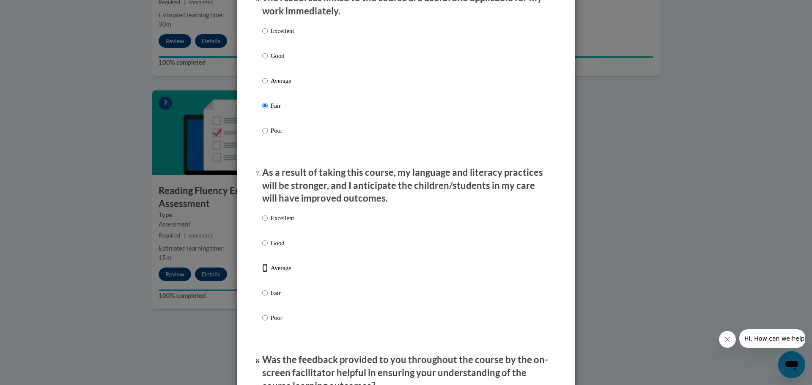
click at [263, 273] on input "Average" at bounding box center [264, 268] width 5 height 9
radio input "true"
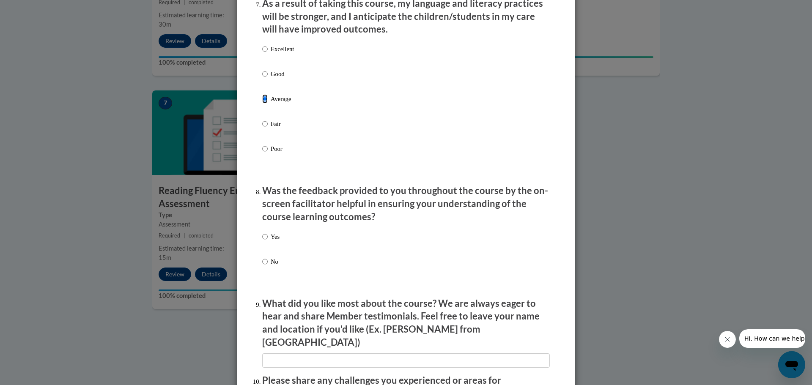
scroll to position [1184, 0]
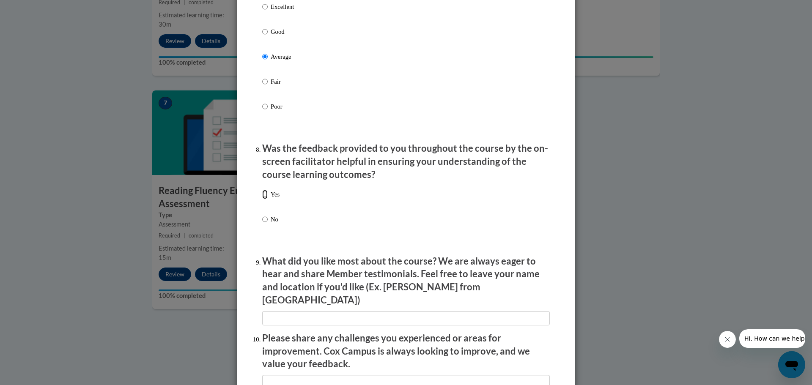
click at [263, 199] on input "Yes" at bounding box center [264, 194] width 5 height 9
radio input "true"
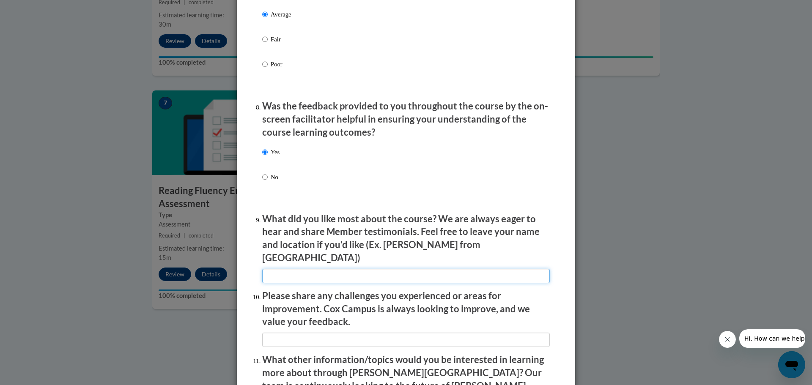
click at [287, 273] on input "textbox" at bounding box center [406, 276] width 288 height 14
type input "n/a"
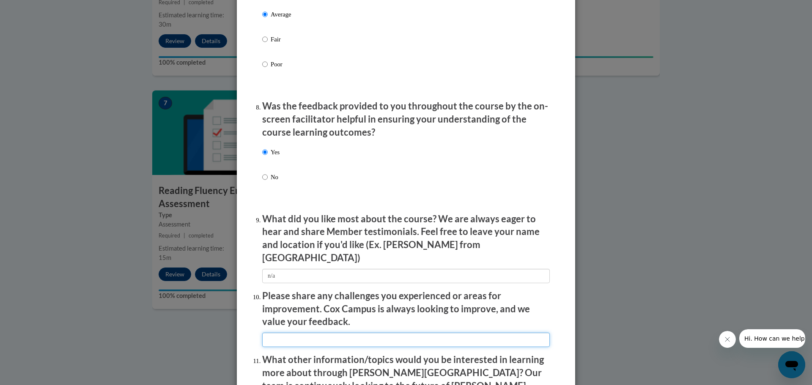
click at [401, 337] on input "textbox" at bounding box center [406, 340] width 288 height 14
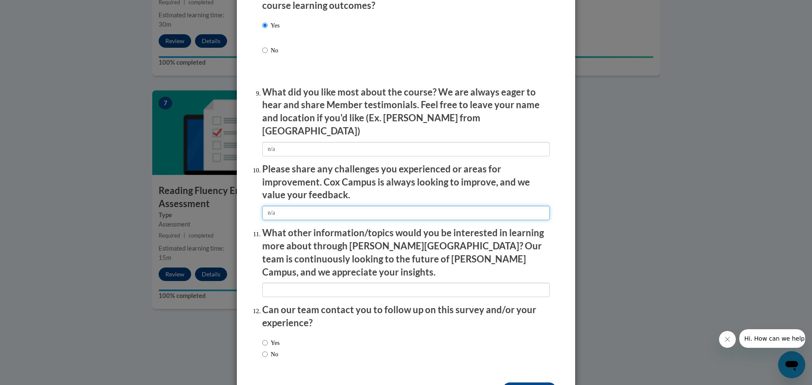
type input "n/a"
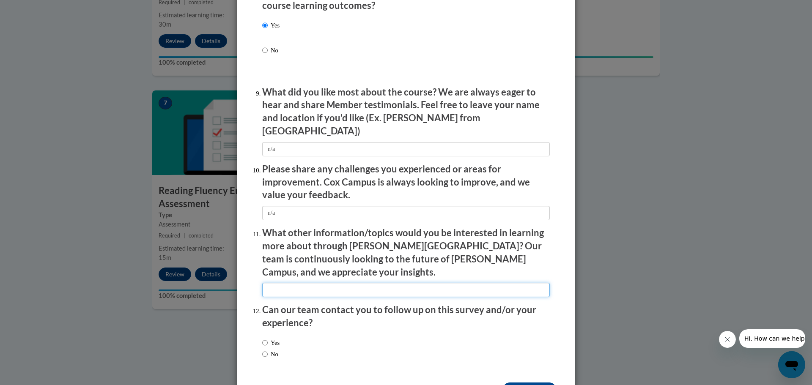
click at [326, 283] on input "textbox" at bounding box center [406, 290] width 288 height 14
type input "upper grade information on reading"
click at [271, 350] on label "No" at bounding box center [270, 354] width 16 height 9
click at [268, 350] on input "No" at bounding box center [264, 354] width 5 height 9
radio input "true"
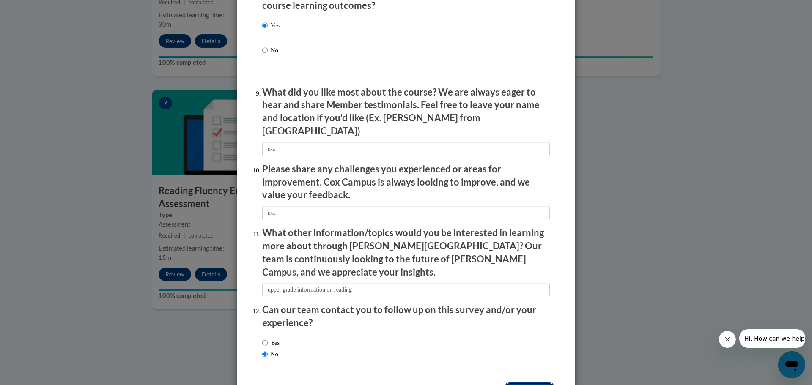
click at [527, 383] on input "Submit feedback" at bounding box center [529, 390] width 53 height 14
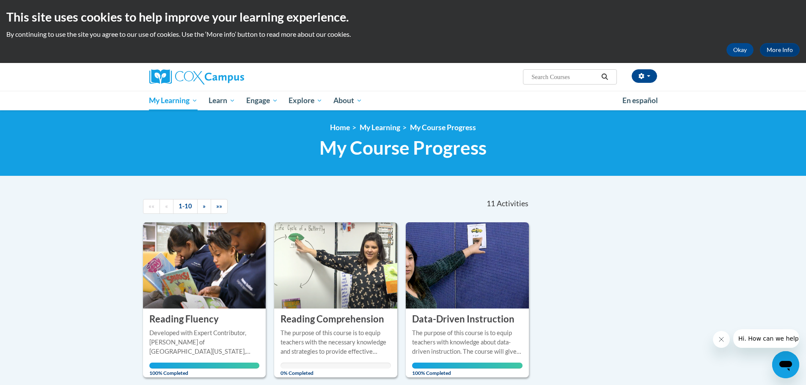
scroll to position [127, 0]
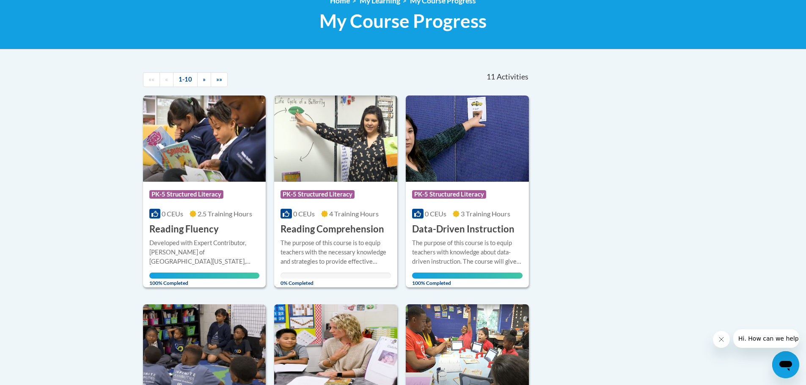
click at [319, 222] on div "Course Category: PK-5 Structured Literacy 0 CEUs 4 Training Hours COURSE Readin…" at bounding box center [335, 209] width 123 height 54
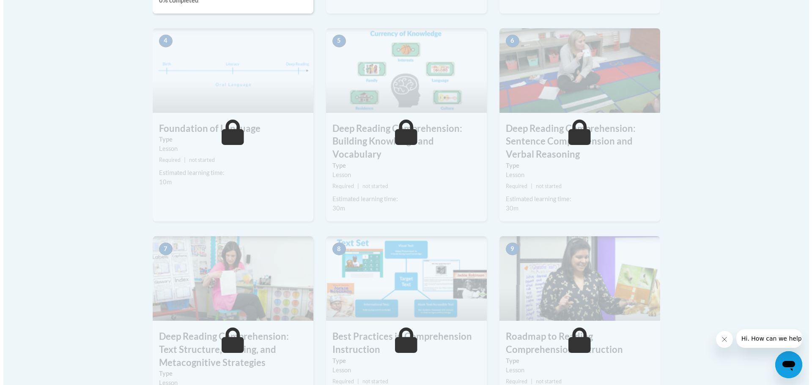
scroll to position [211, 0]
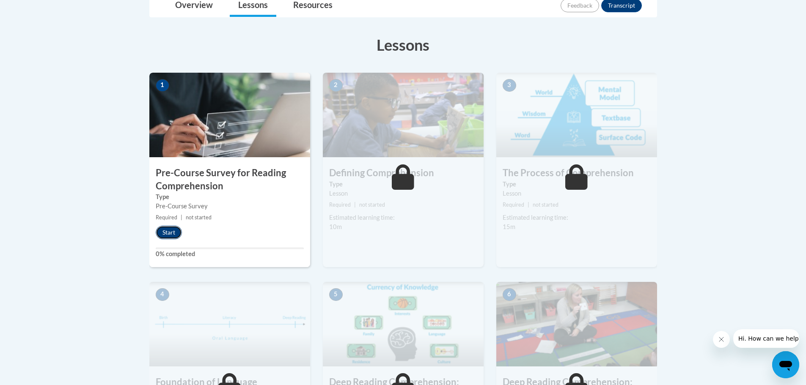
click at [173, 234] on button "Start" at bounding box center [169, 233] width 26 height 14
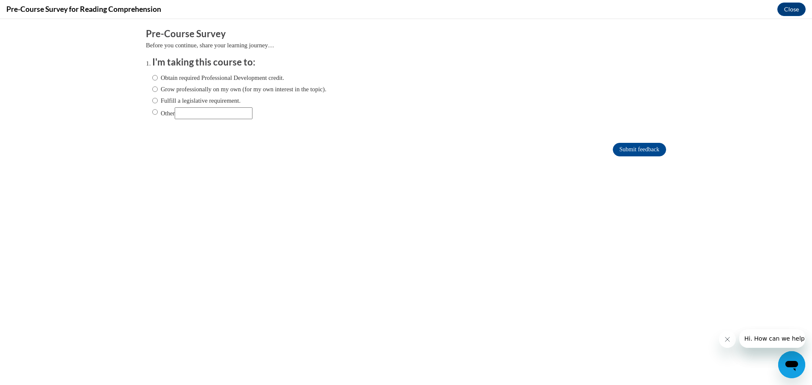
scroll to position [0, 0]
click at [168, 100] on label "Fulfill a legislative requirement." at bounding box center [196, 100] width 88 height 9
click at [158, 100] on input "Fulfill a legislative requirement." at bounding box center [154, 100] width 5 height 9
radio input "true"
click at [633, 150] on input "Submit feedback" at bounding box center [639, 150] width 53 height 14
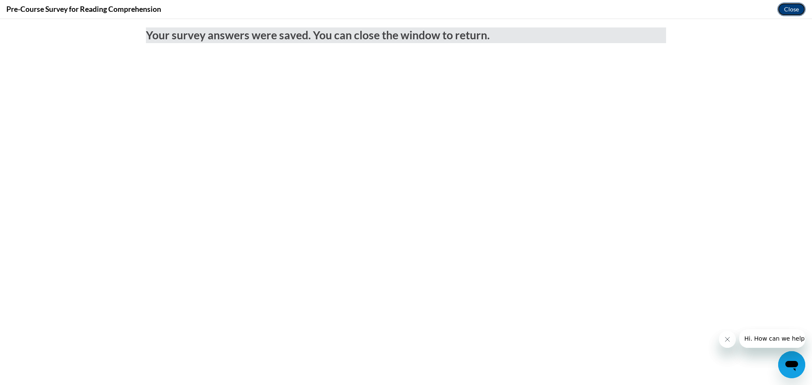
click at [795, 5] on button "Close" at bounding box center [791, 10] width 28 height 14
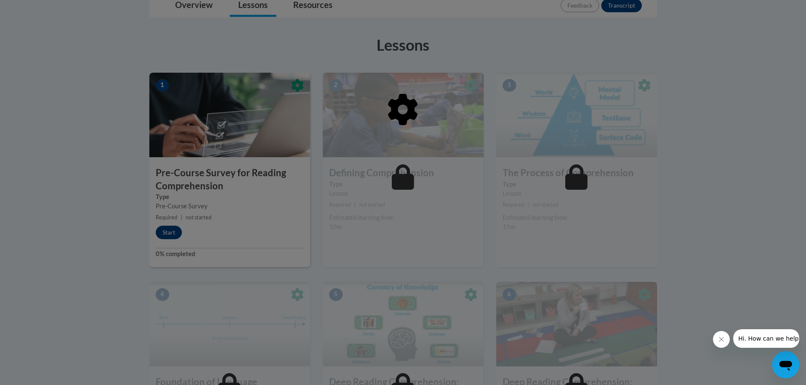
click at [178, 232] on div at bounding box center [403, 153] width 508 height 161
click at [722, 342] on icon "Close message from company" at bounding box center [720, 339] width 7 height 7
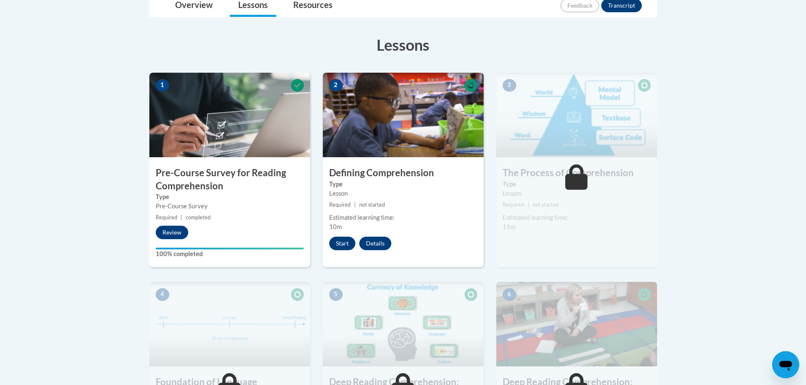
click at [342, 243] on button "Start" at bounding box center [342, 244] width 26 height 14
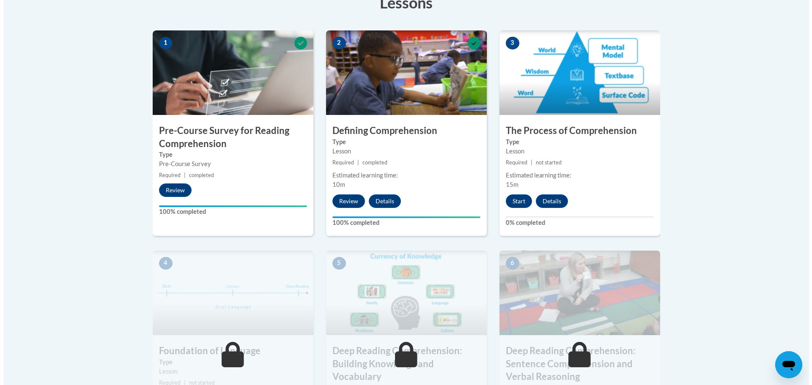
scroll to position [338, 0]
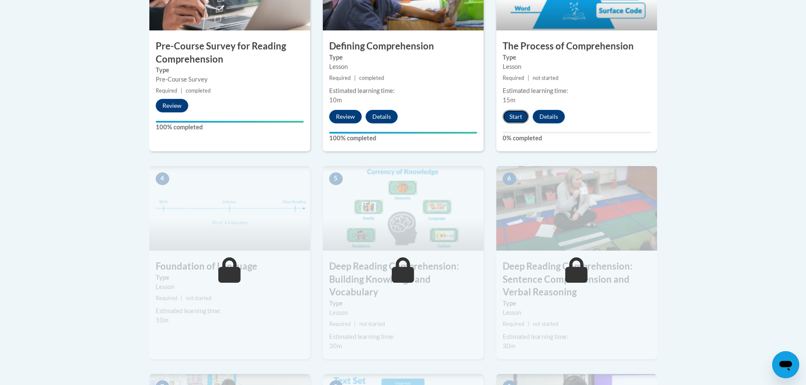
click at [520, 118] on button "Start" at bounding box center [515, 117] width 26 height 14
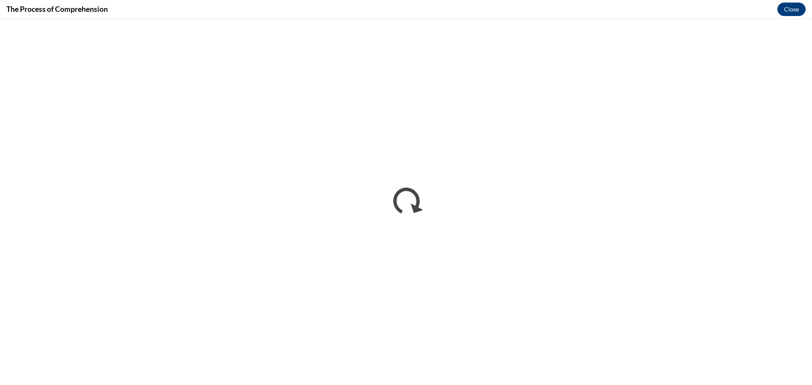
scroll to position [0, 0]
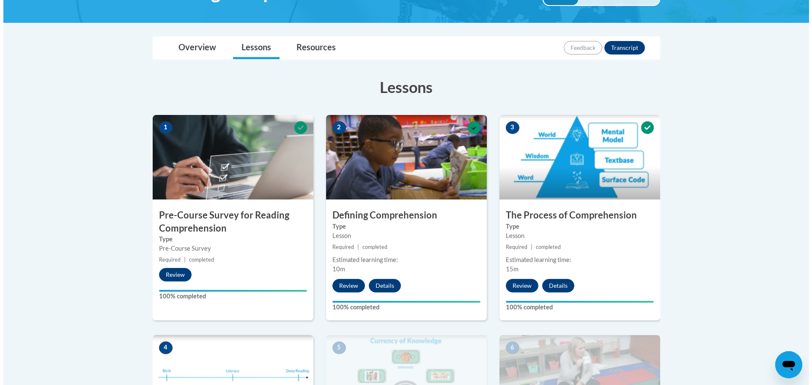
scroll to position [338, 0]
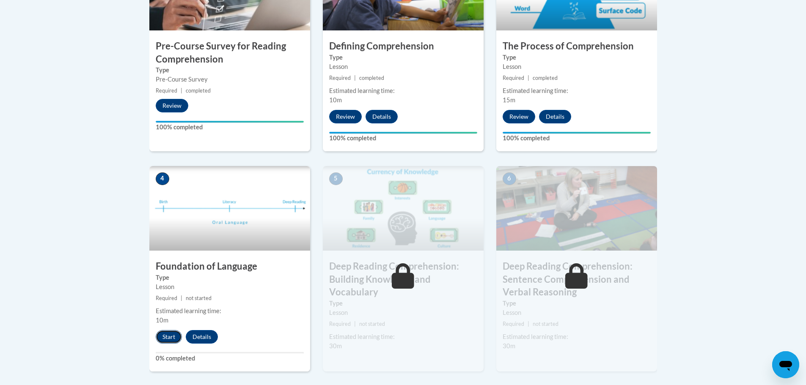
click at [170, 335] on button "Start" at bounding box center [169, 337] width 26 height 14
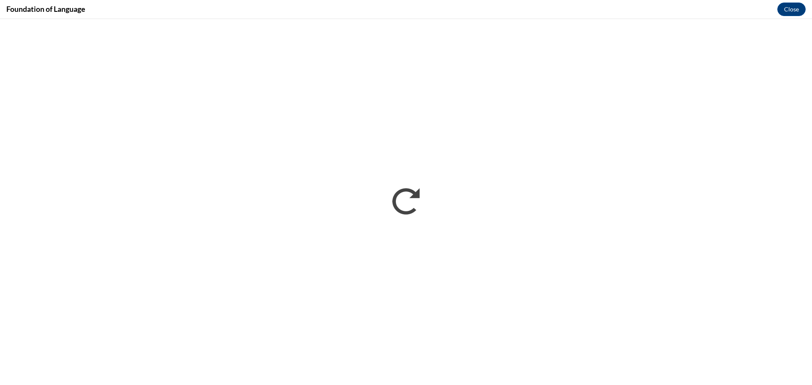
scroll to position [0, 0]
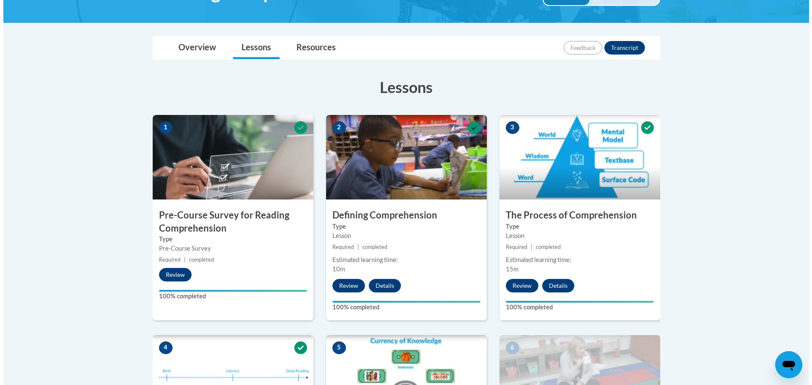
scroll to position [381, 0]
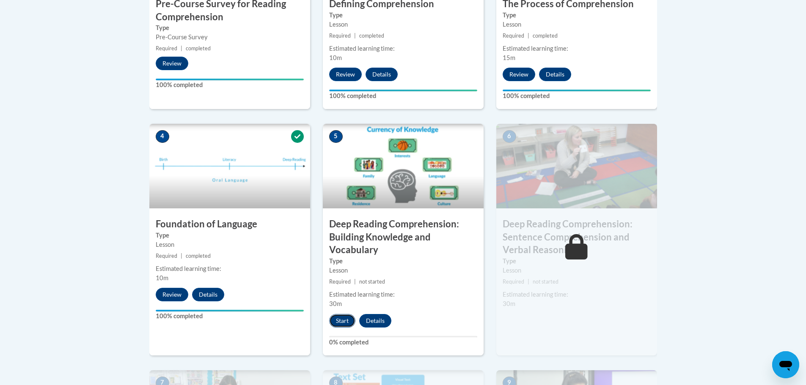
click at [347, 319] on button "Start" at bounding box center [342, 321] width 26 height 14
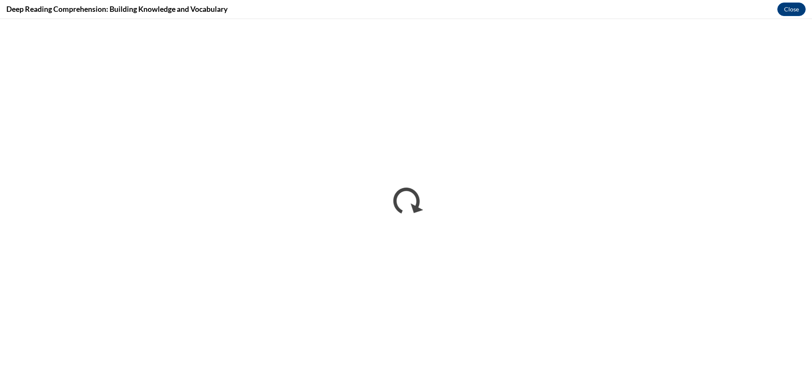
scroll to position [0, 0]
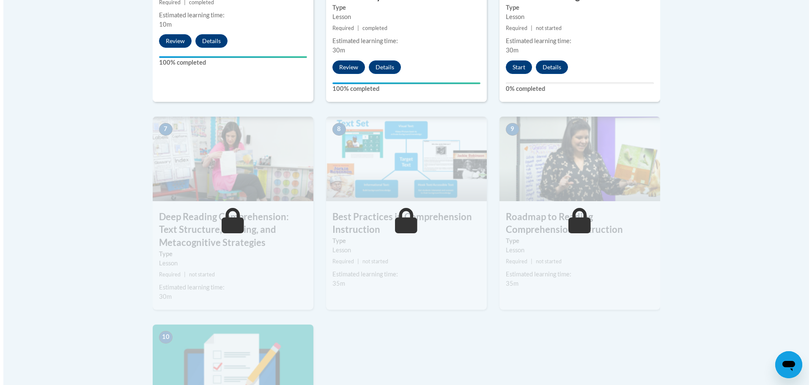
scroll to position [592, 0]
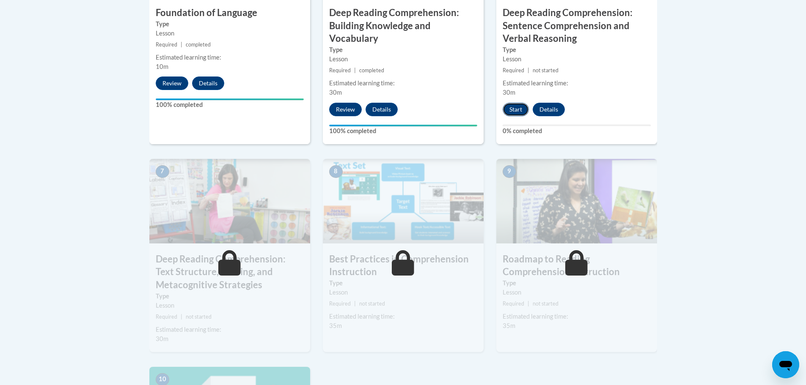
click at [513, 107] on button "Start" at bounding box center [515, 110] width 26 height 14
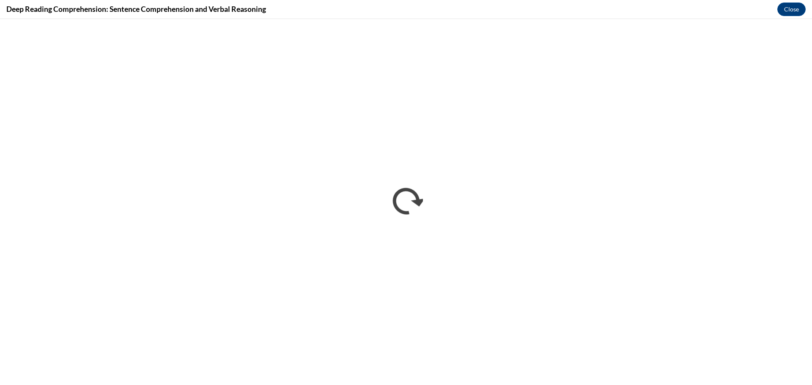
scroll to position [0, 0]
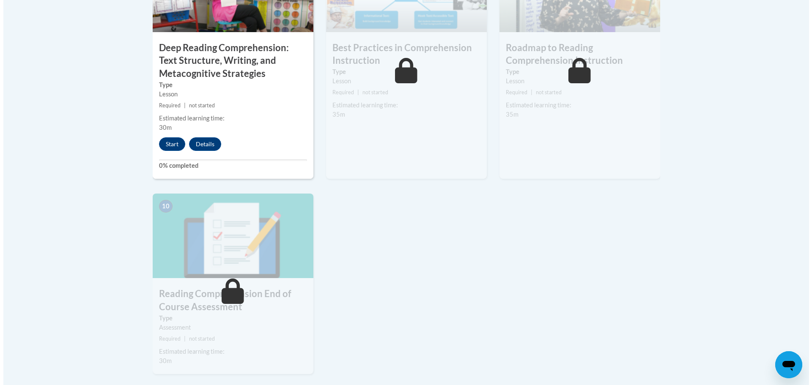
scroll to position [846, 0]
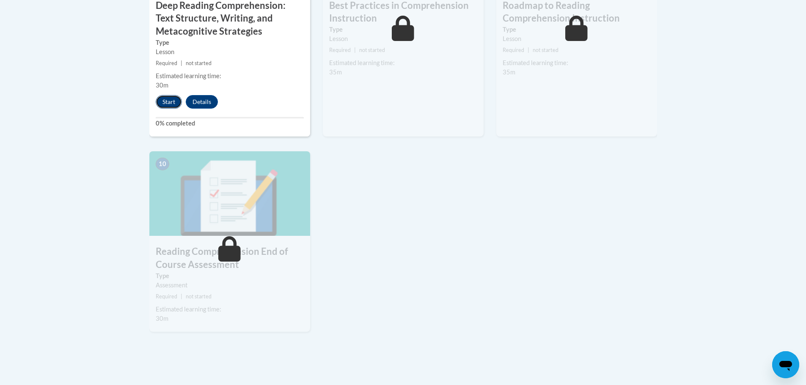
click at [171, 101] on button "Start" at bounding box center [169, 102] width 26 height 14
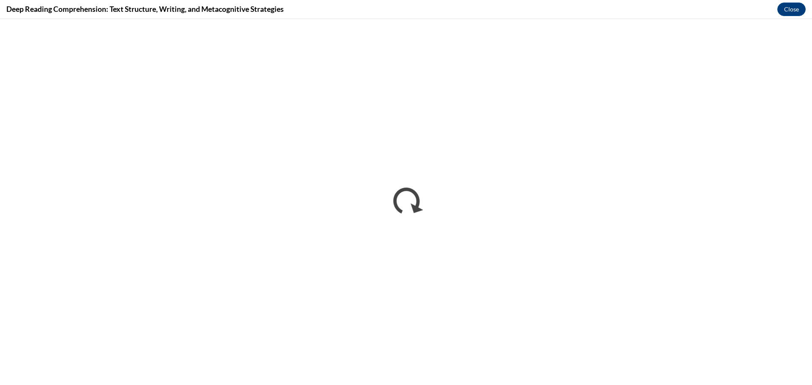
scroll to position [0, 0]
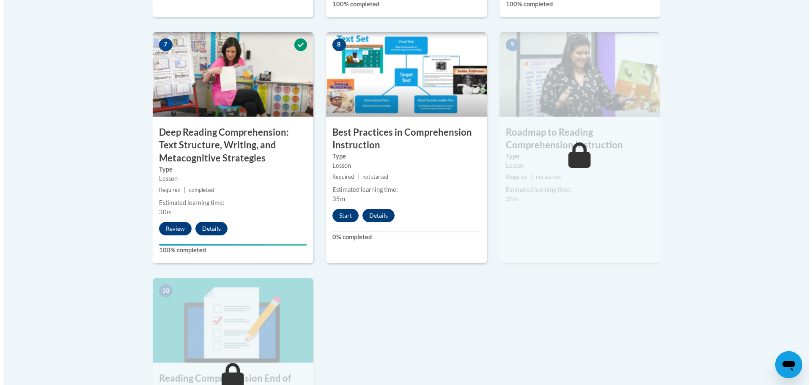
scroll to position [761, 0]
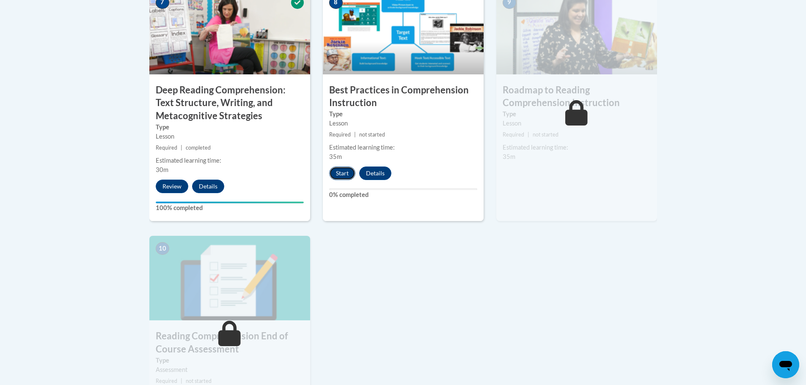
click at [342, 175] on button "Start" at bounding box center [342, 174] width 26 height 14
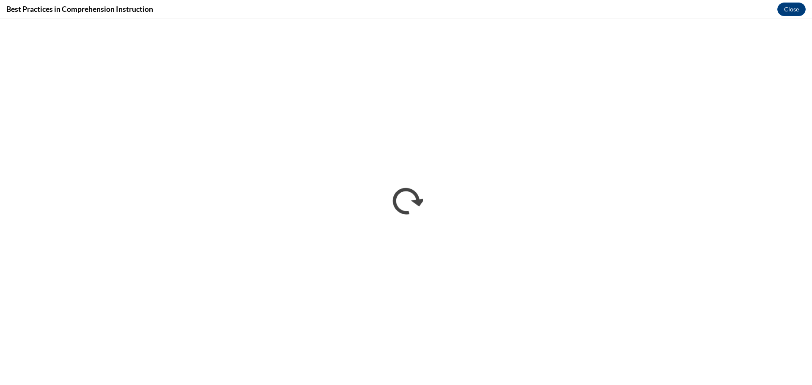
scroll to position [0, 0]
